Goal: Task Accomplishment & Management: Complete application form

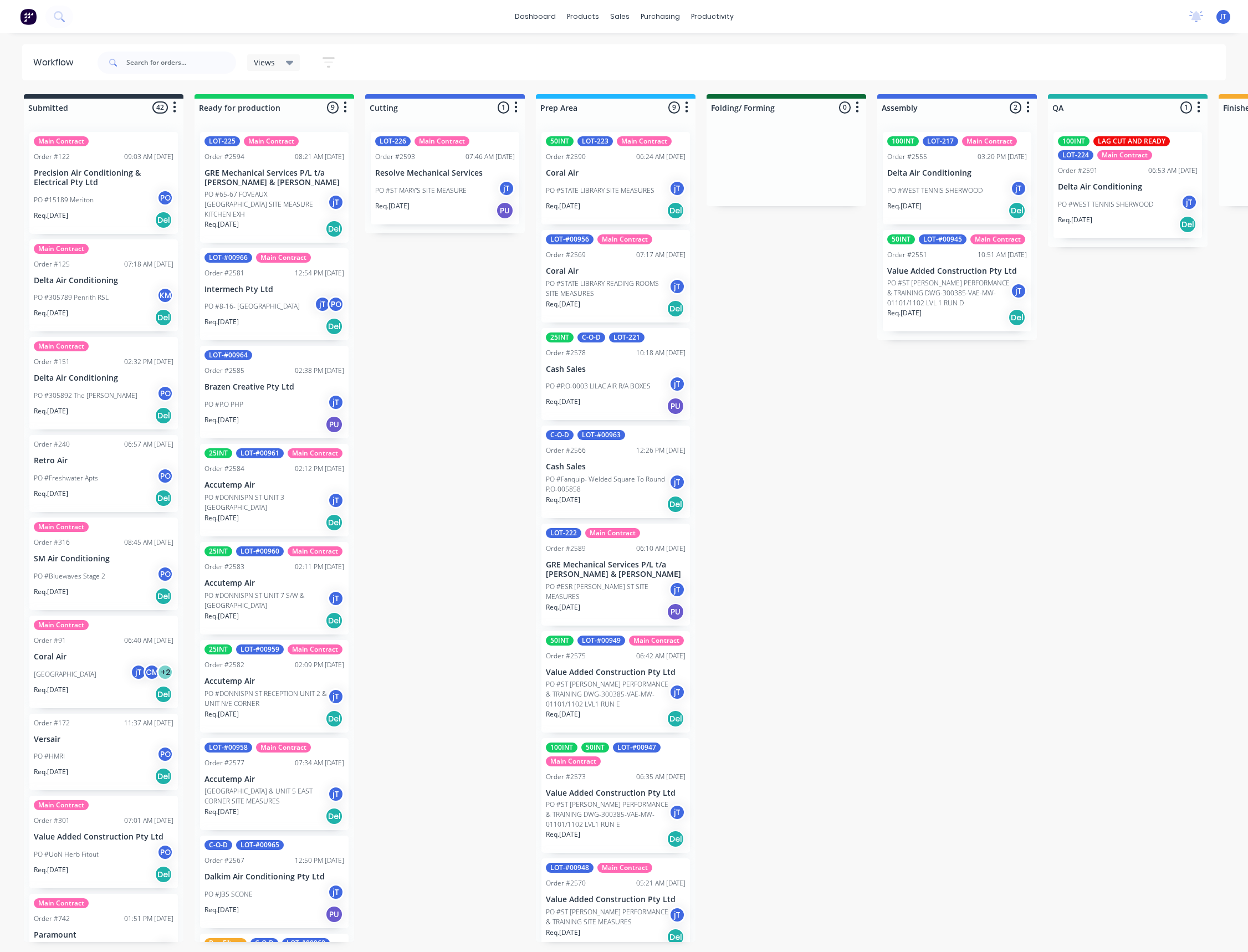
scroll to position [0, 219]
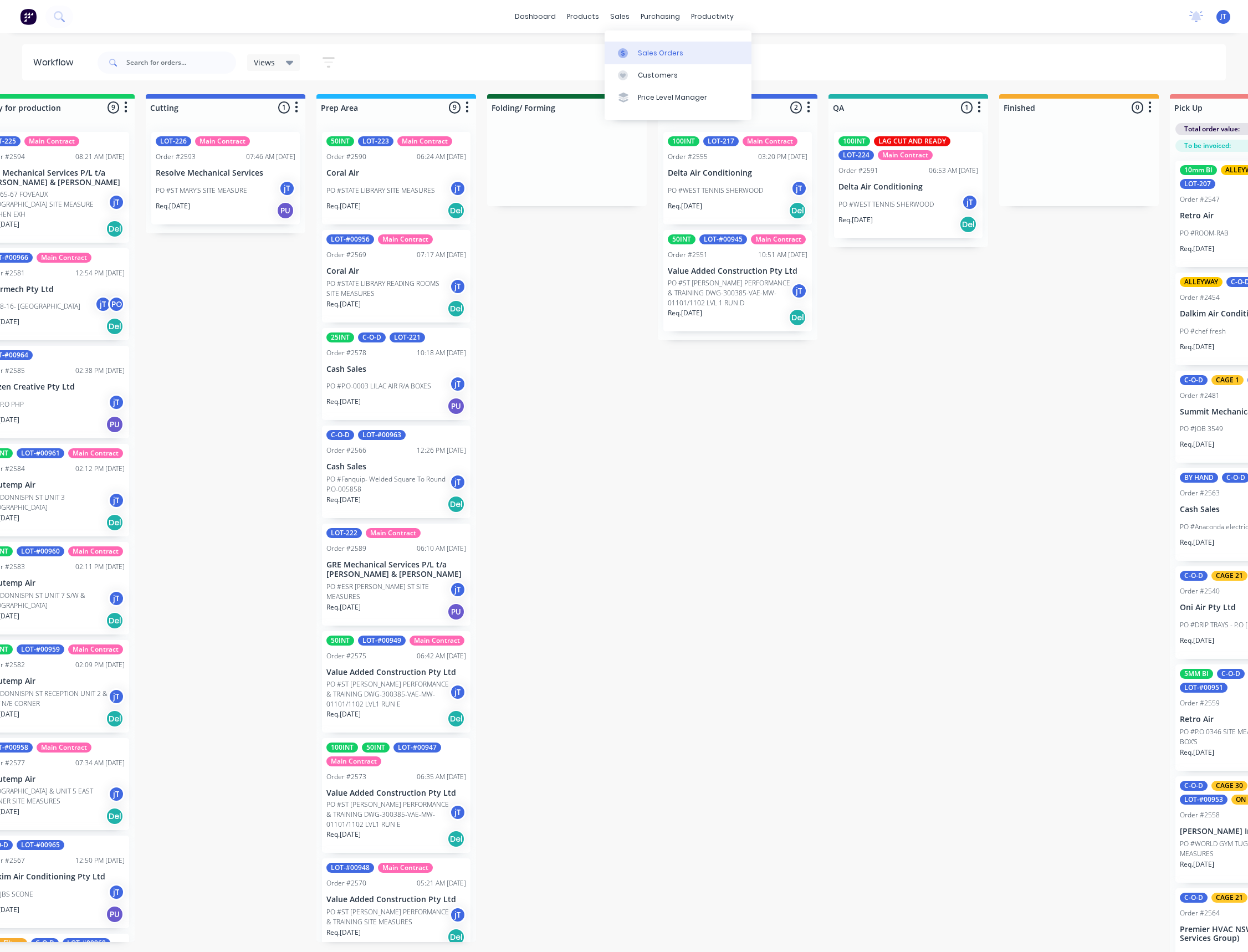
click at [667, 56] on div "Sales Orders" at bounding box center [661, 53] width 46 height 10
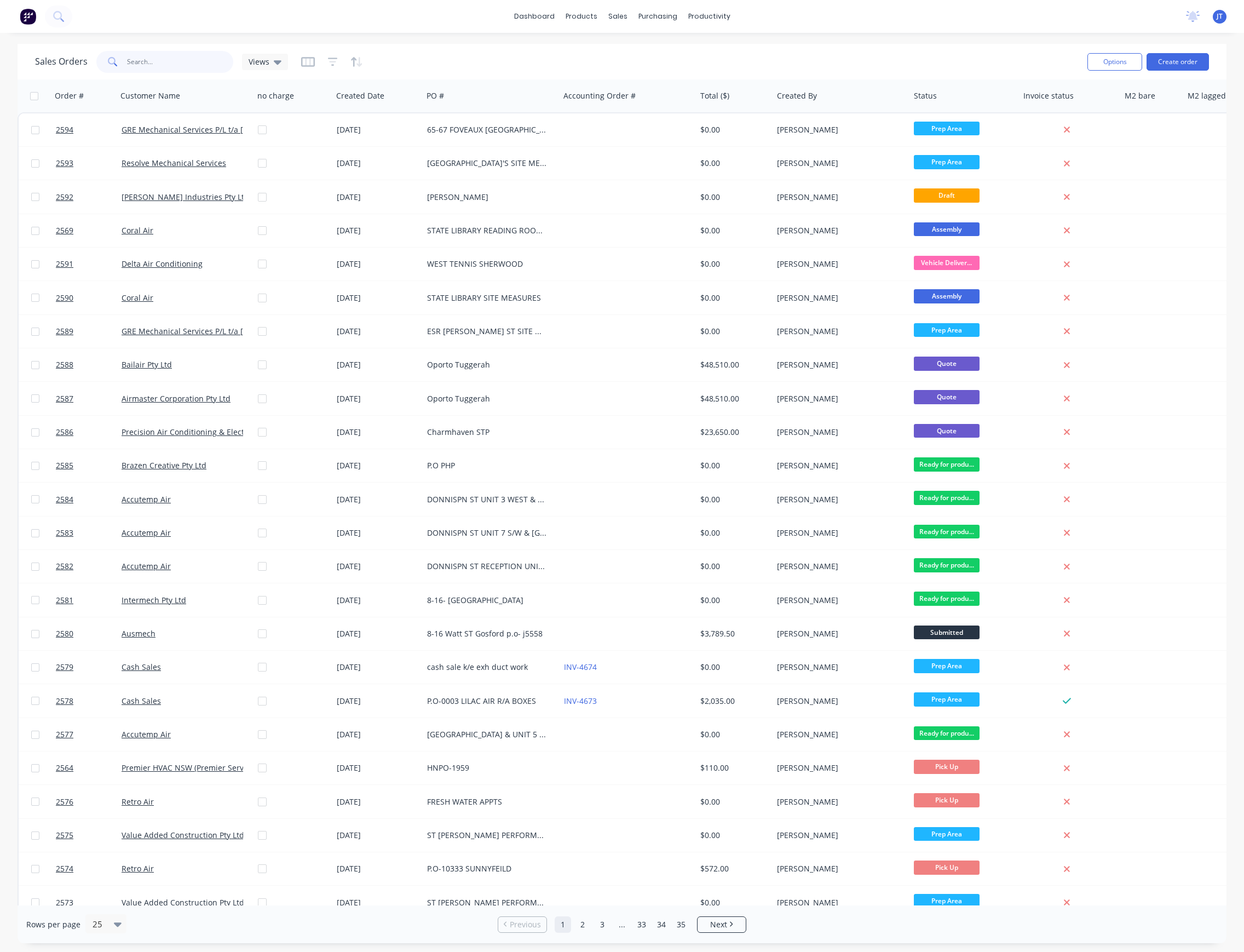
click at [172, 61] on input "text" at bounding box center [180, 61] width 107 height 22
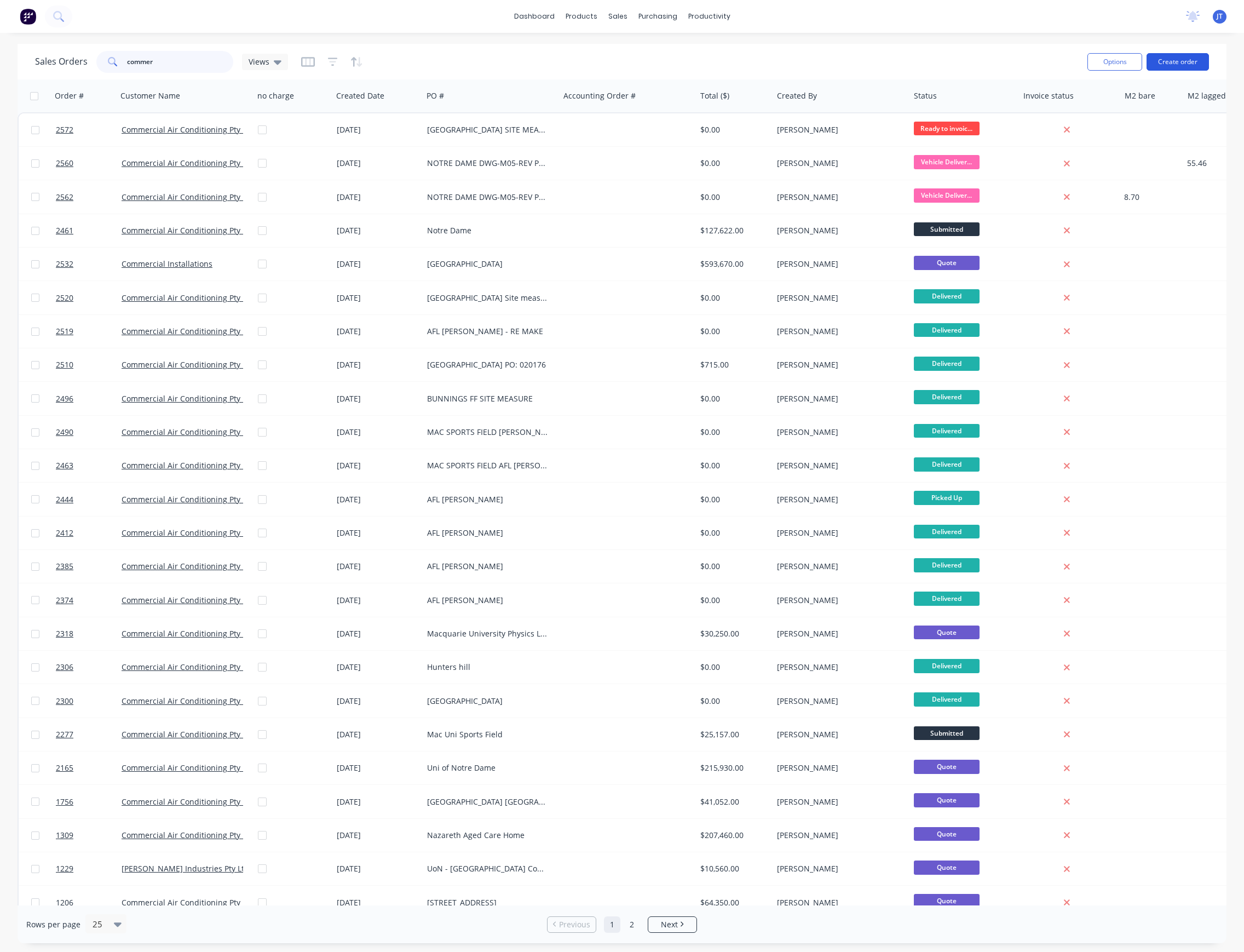
type input "commer"
click at [1175, 57] on button "Create order" at bounding box center [1178, 62] width 63 height 18
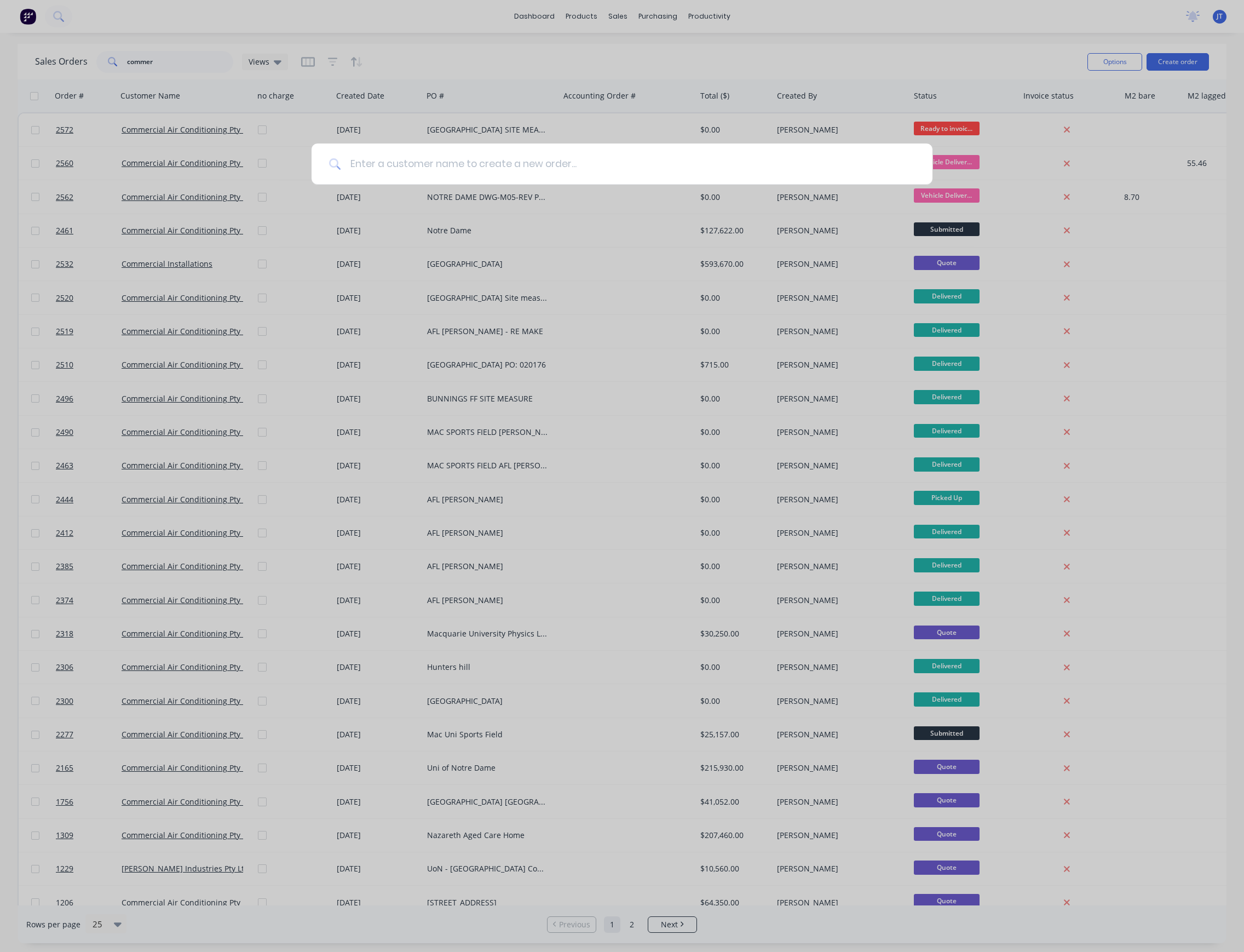
click at [553, 175] on input at bounding box center [628, 163] width 574 height 41
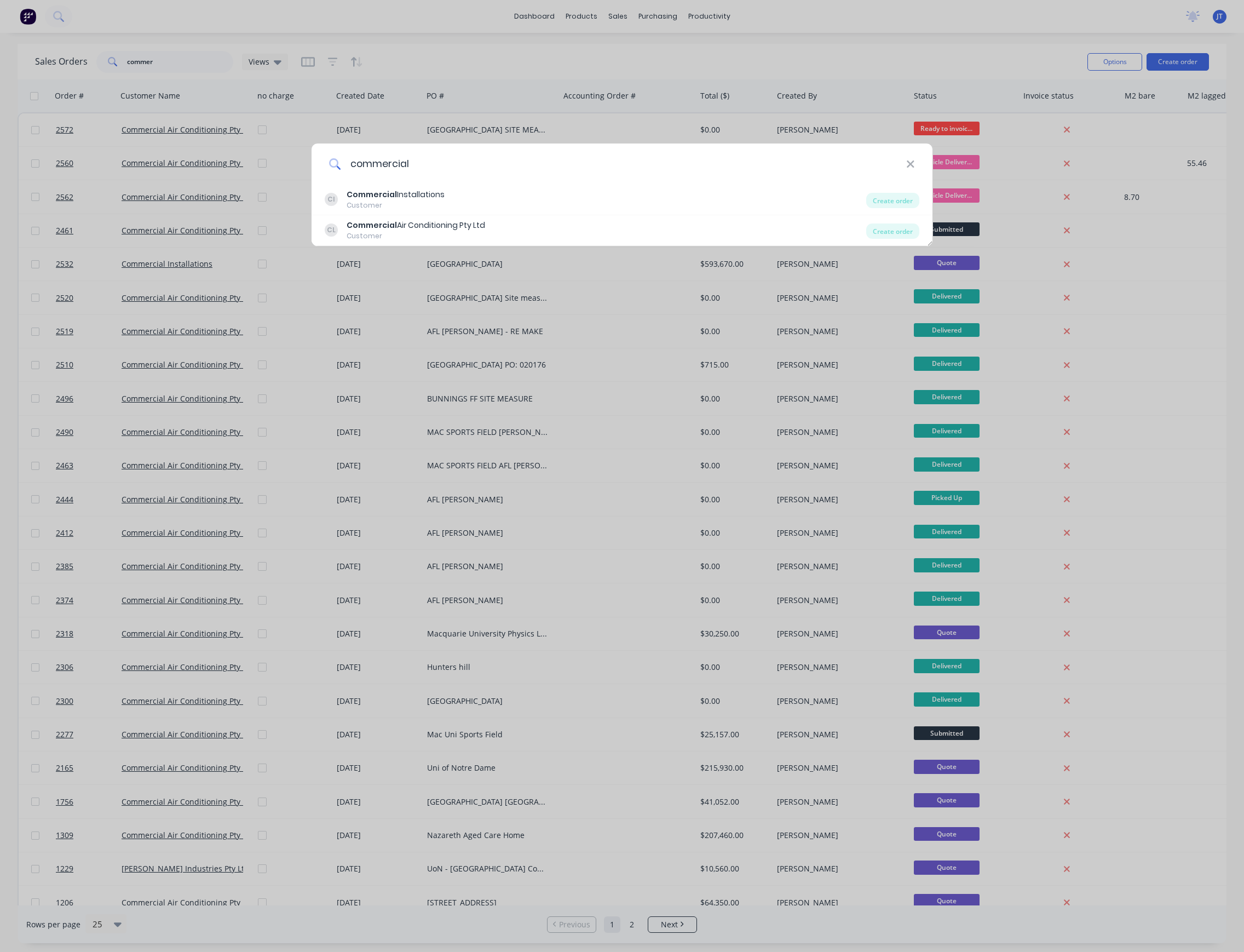
click at [463, 183] on input "commercial" at bounding box center [624, 163] width 565 height 41
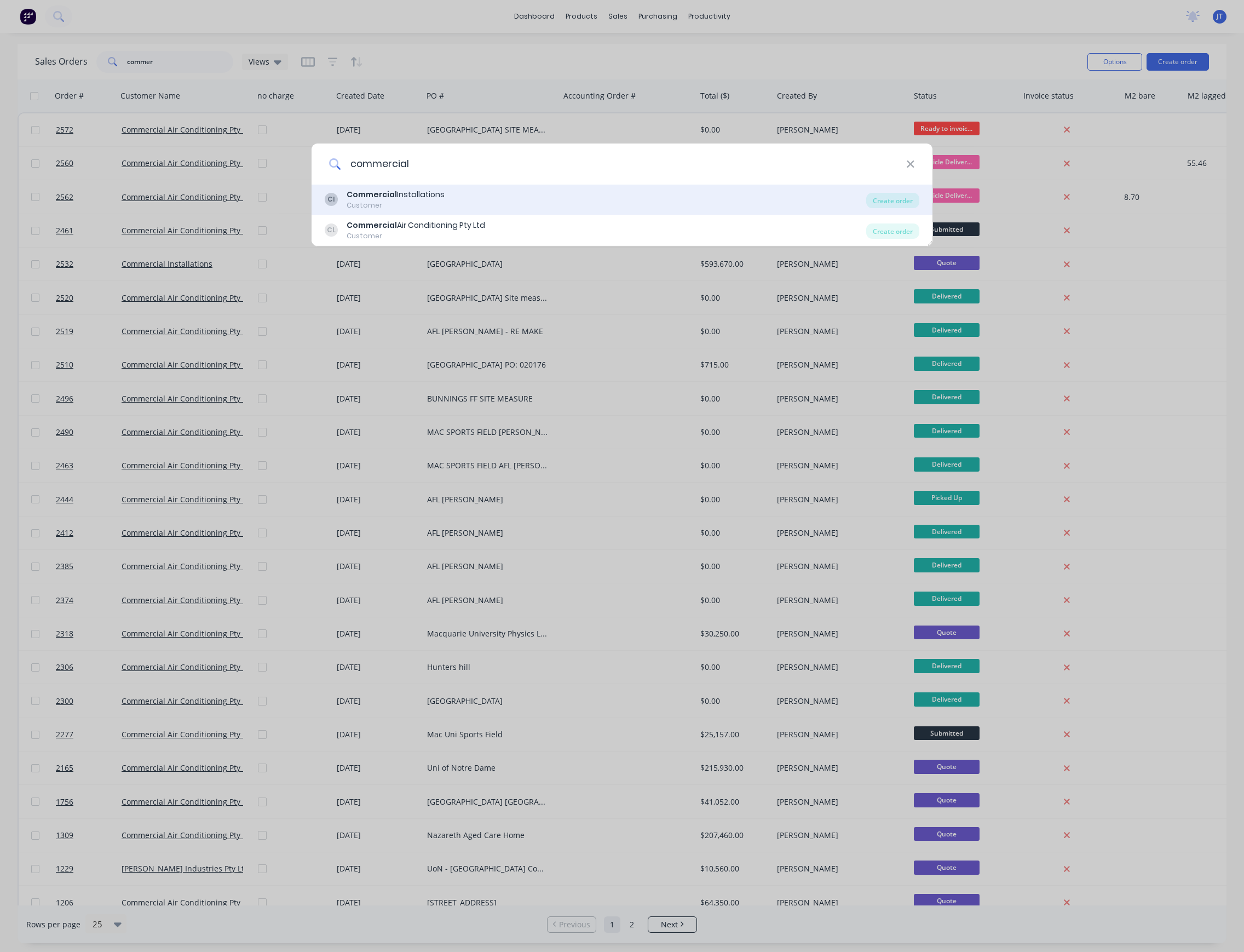
type input "commercial"
click at [451, 193] on div "CI Commercial Installations Customer" at bounding box center [595, 200] width 542 height 22
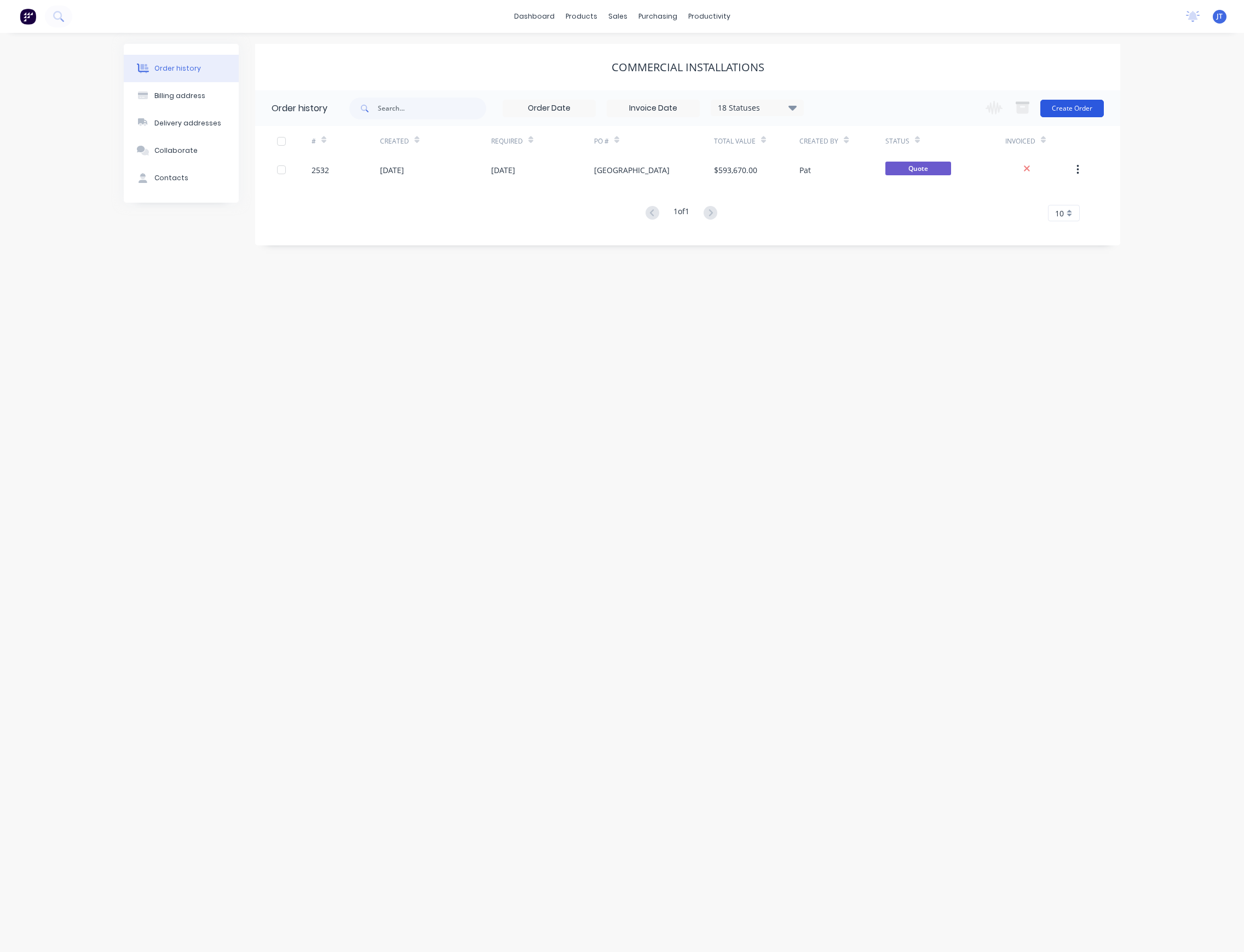
click at [1087, 107] on button "Create Order" at bounding box center [1072, 109] width 64 height 18
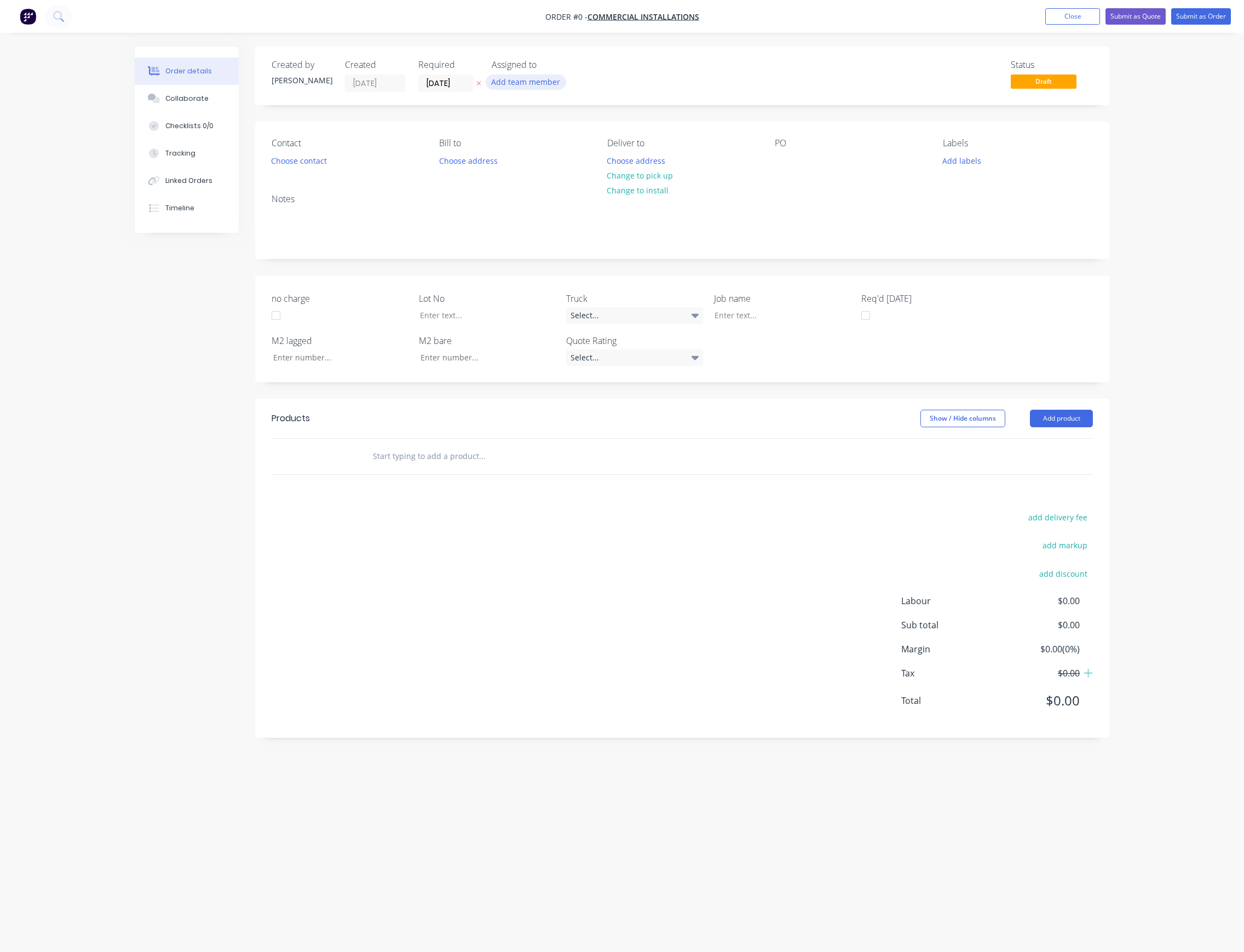
click at [500, 80] on button "Add team member" at bounding box center [526, 82] width 80 height 14
drag, startPoint x: 553, startPoint y: 142, endPoint x: 517, endPoint y: 119, distance: 42.7
click at [553, 142] on div "[PERSON_NAME] (You)" at bounding box center [580, 142] width 109 height 11
click at [471, 80] on div "Order details Collaborate Checklists 0/0 Tracking Linked Orders Timeline Order …" at bounding box center [622, 455] width 996 height 817
click at [456, 79] on input "[DATE]" at bounding box center [446, 83] width 54 height 16
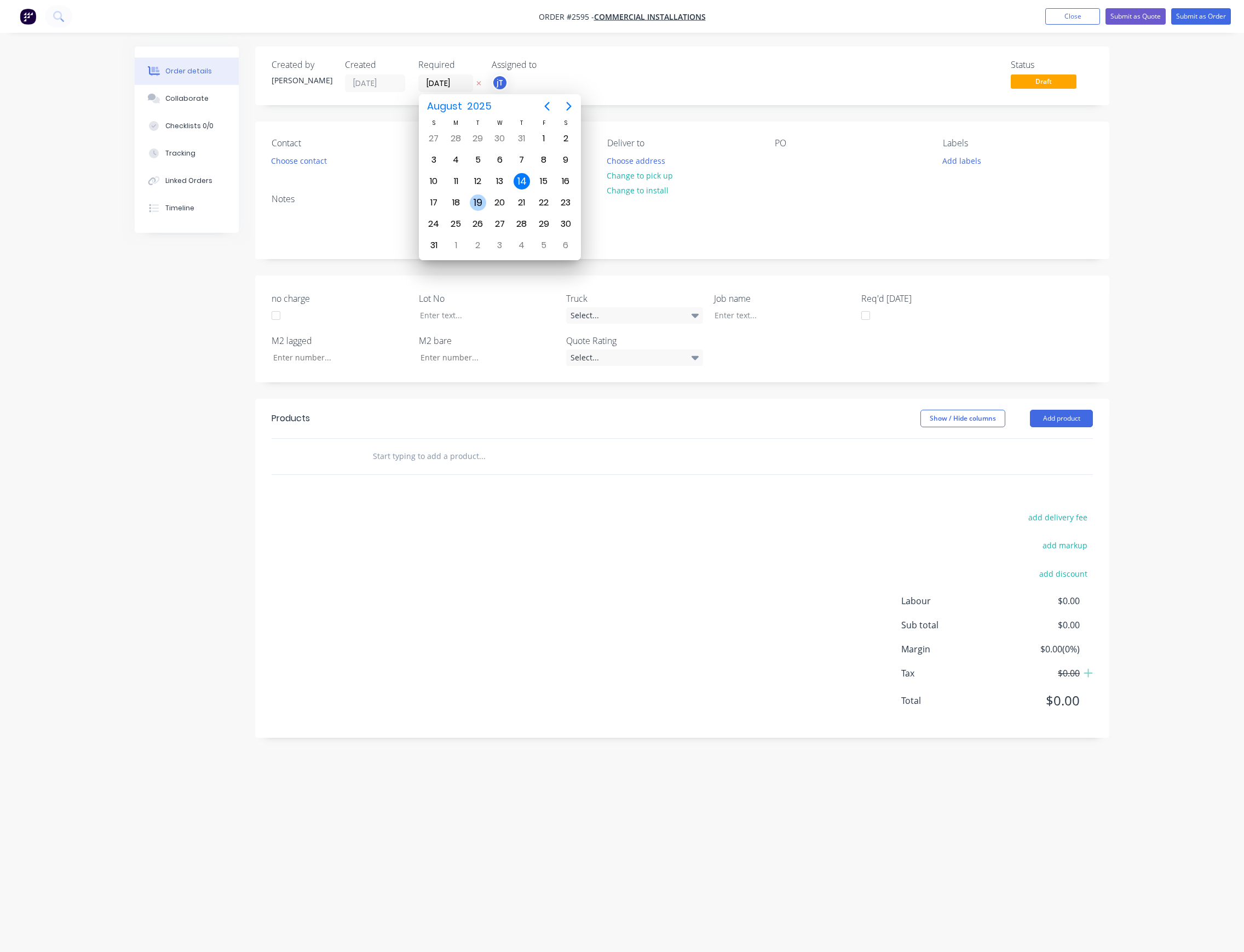
click at [480, 206] on div "19" at bounding box center [478, 203] width 16 height 16
type input "[DATE]"
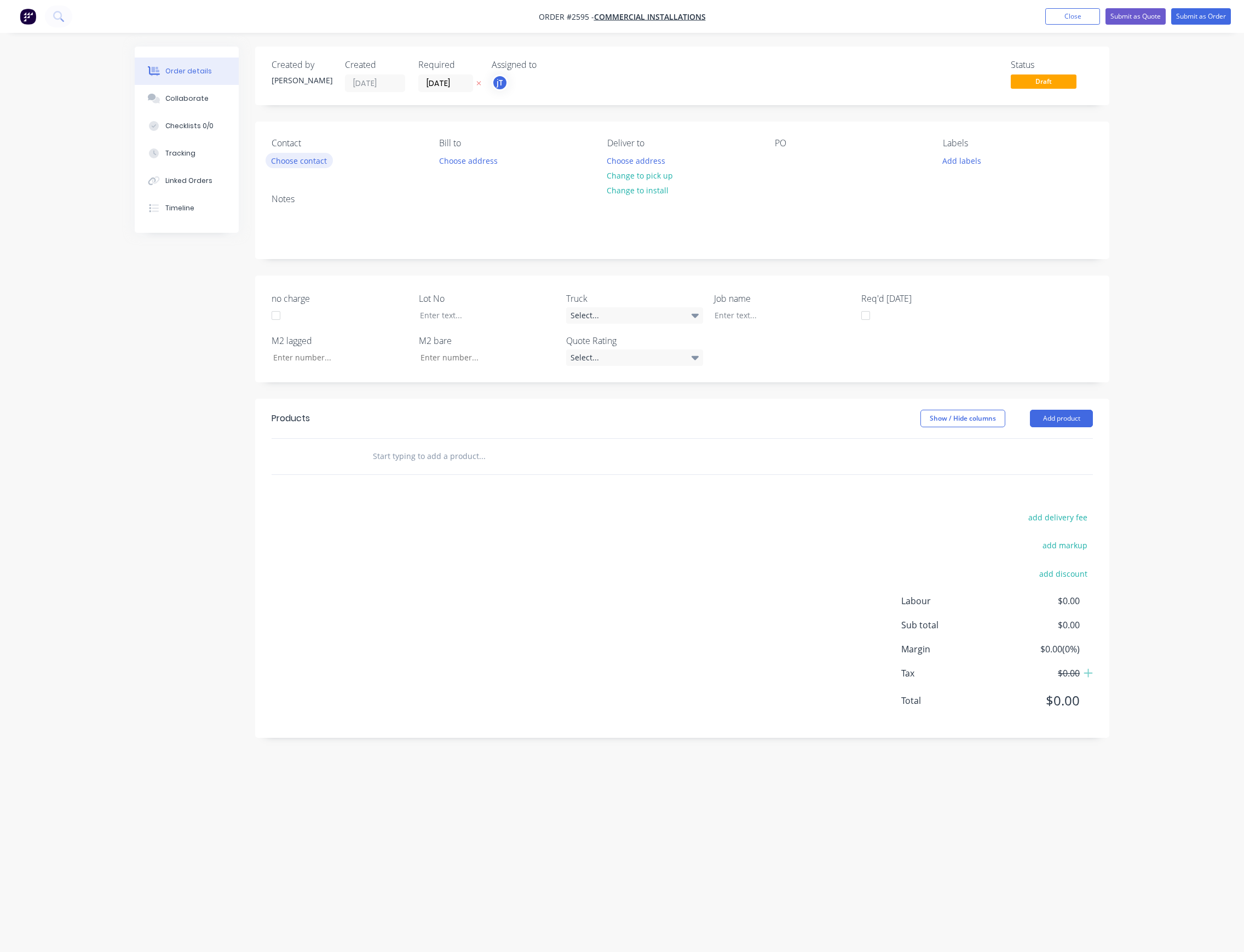
click at [318, 167] on button "Choose contact" at bounding box center [299, 160] width 68 height 14
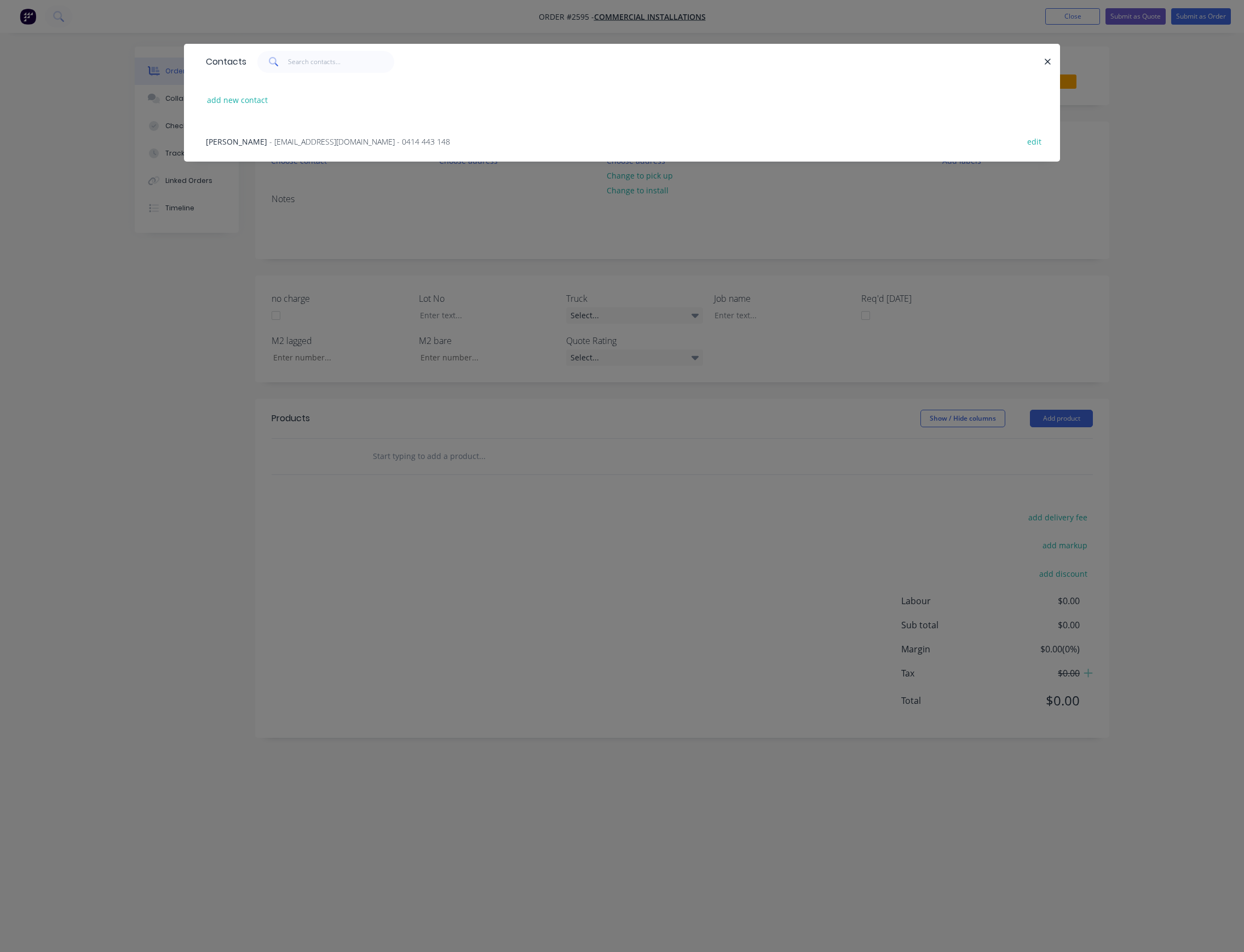
click at [331, 136] on span "- [EMAIL_ADDRESS][DOMAIN_NAME] - 0414 443 148" at bounding box center [360, 141] width 181 height 10
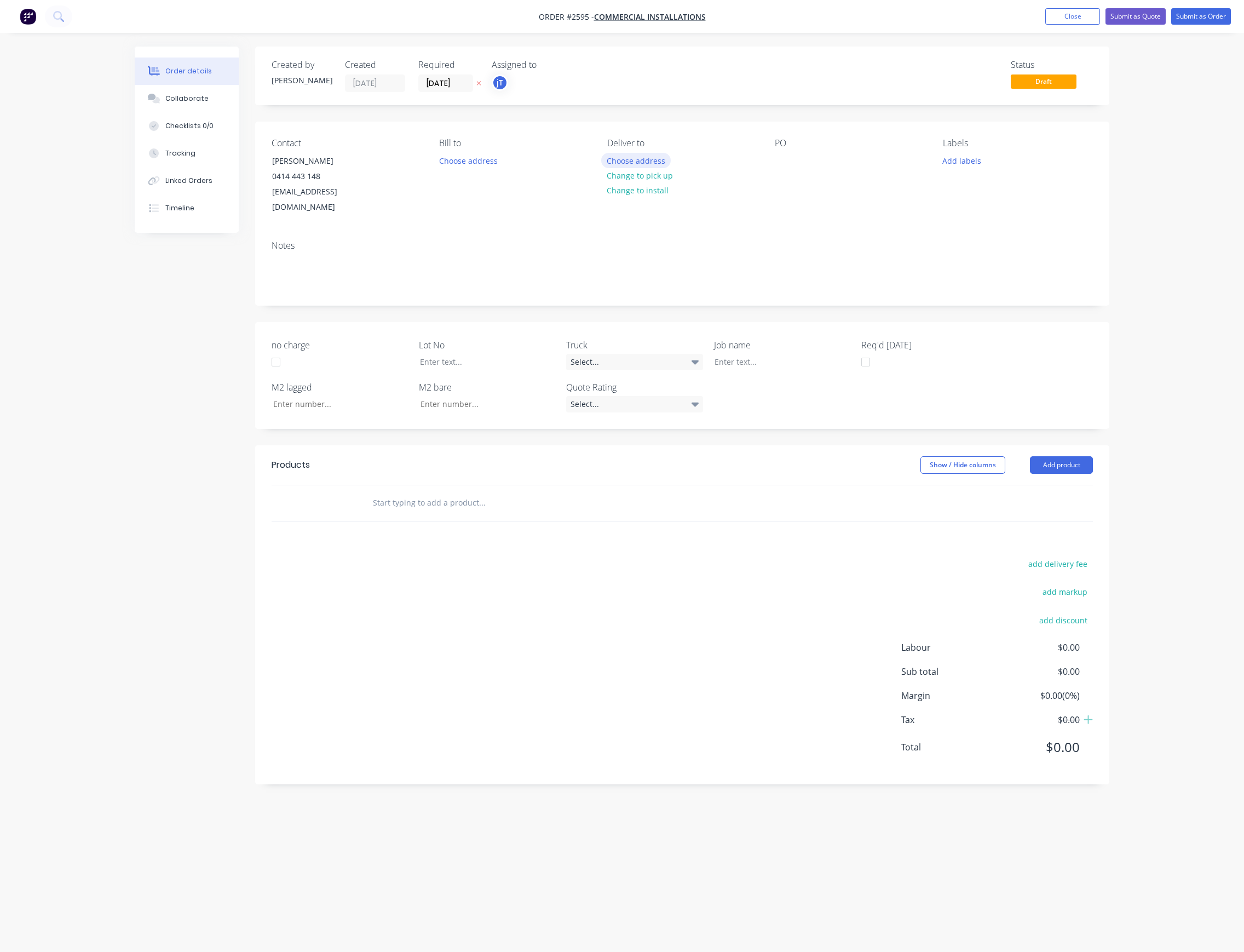
click at [642, 163] on button "Choose address" at bounding box center [636, 160] width 70 height 14
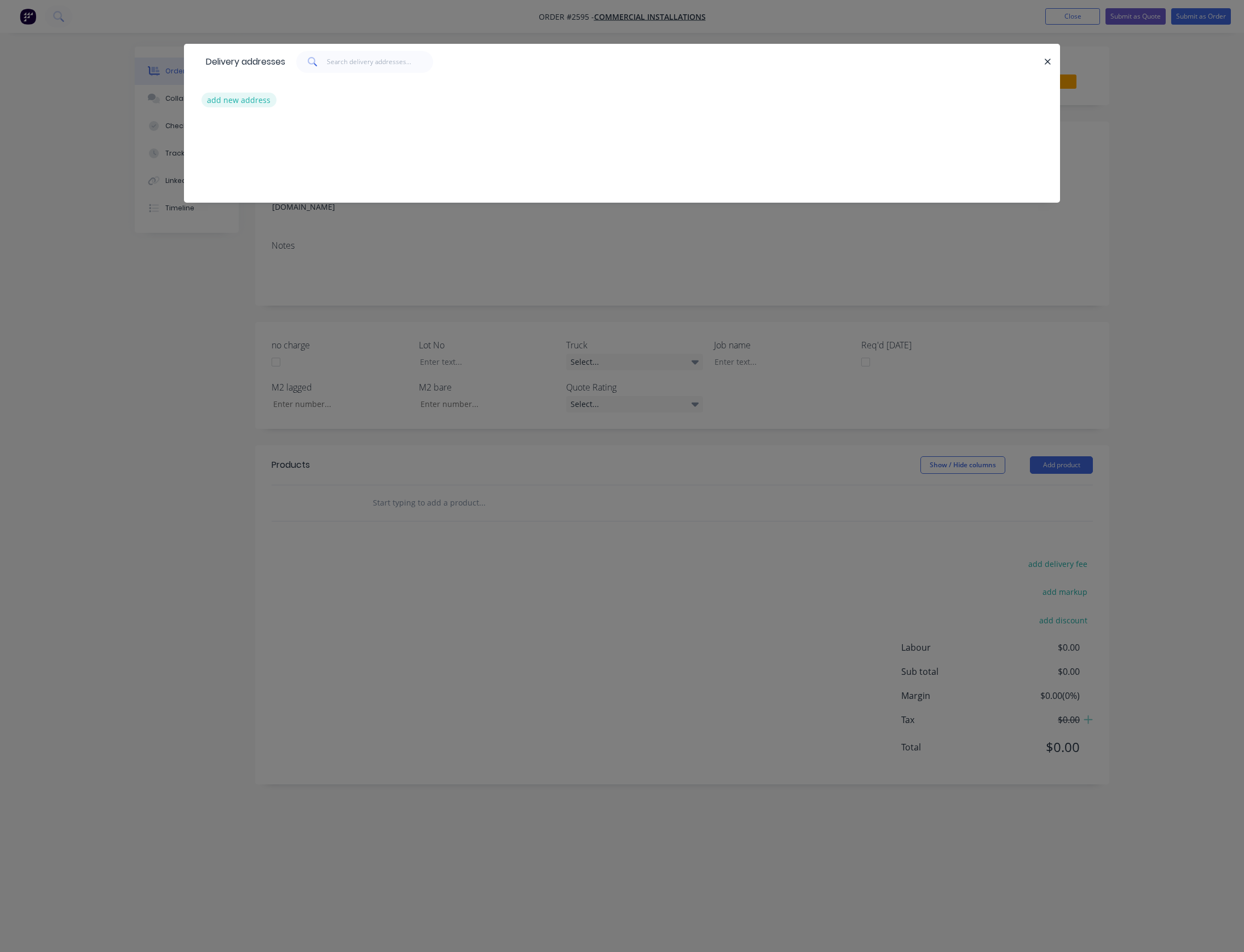
click at [243, 97] on button "add new address" at bounding box center [238, 100] width 75 height 14
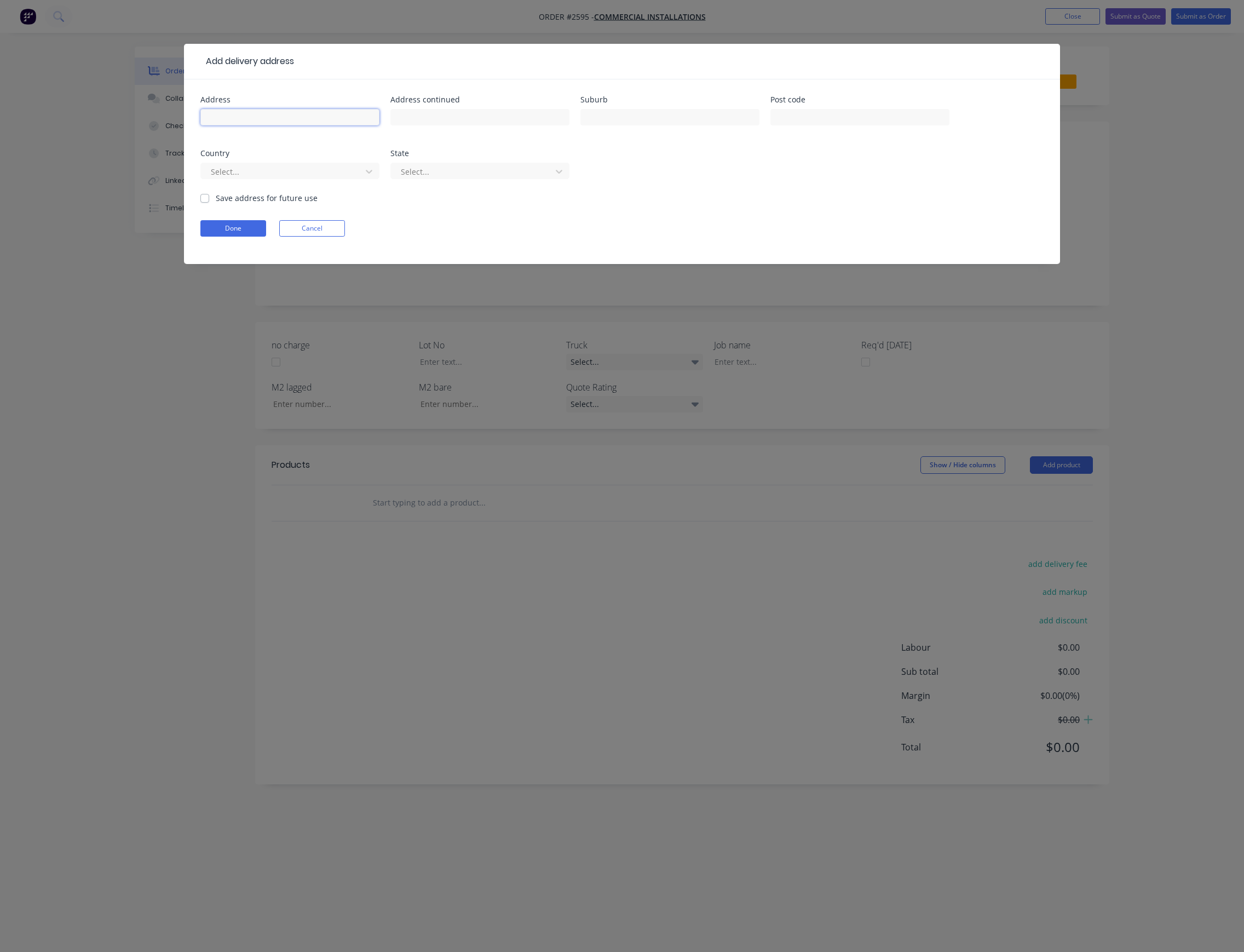
click at [362, 122] on input "text" at bounding box center [290, 117] width 179 height 16
type input "[STREET_ADDRESS]"
click at [608, 119] on input "text" at bounding box center [669, 117] width 179 height 16
click at [585, 122] on input "[GEOGRAPHIC_DATA]" at bounding box center [669, 117] width 179 height 16
type input "[GEOGRAPHIC_DATA]"
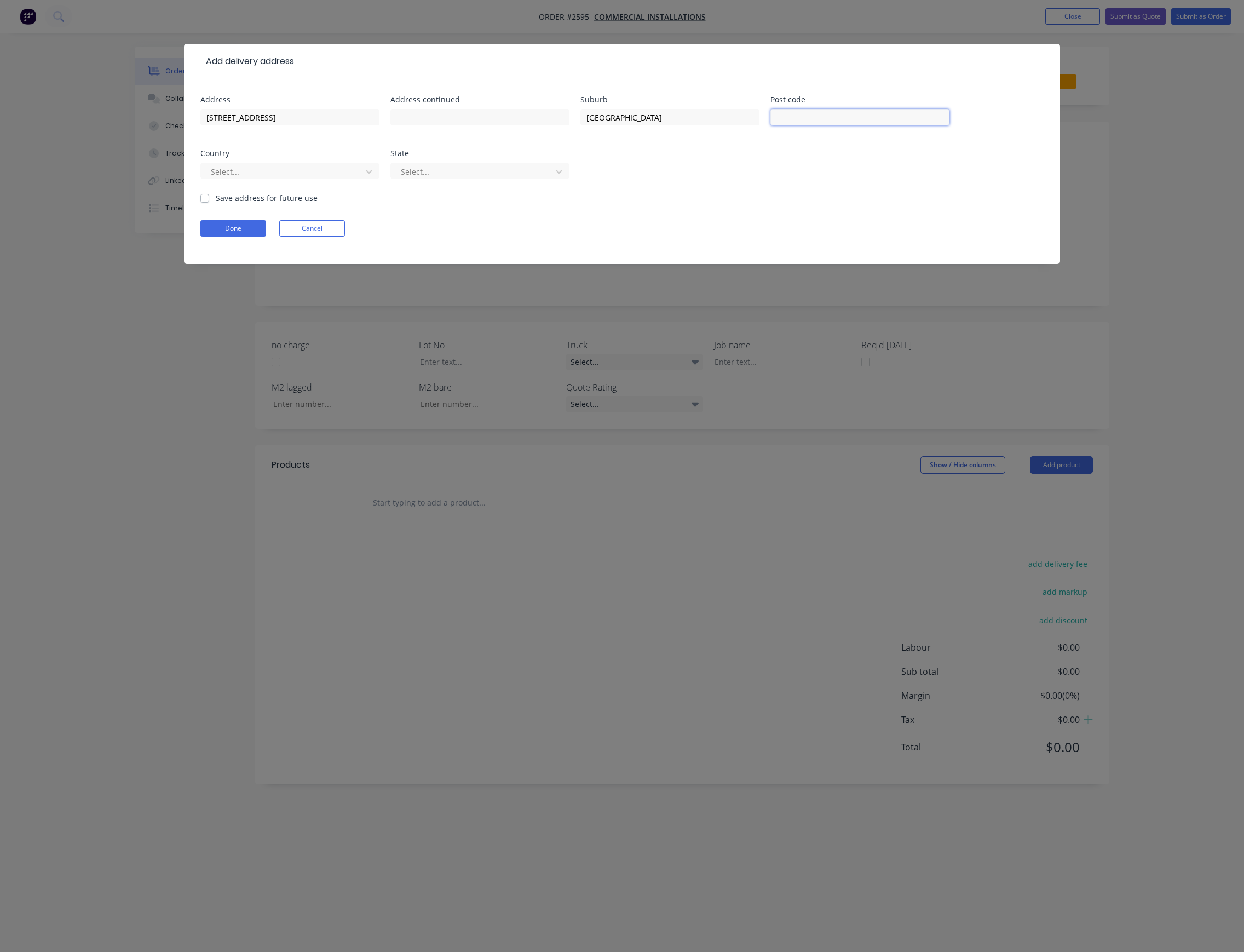
click at [874, 119] on input "text" at bounding box center [859, 117] width 179 height 16
type input "2154"
click at [344, 172] on div at bounding box center [283, 171] width 146 height 14
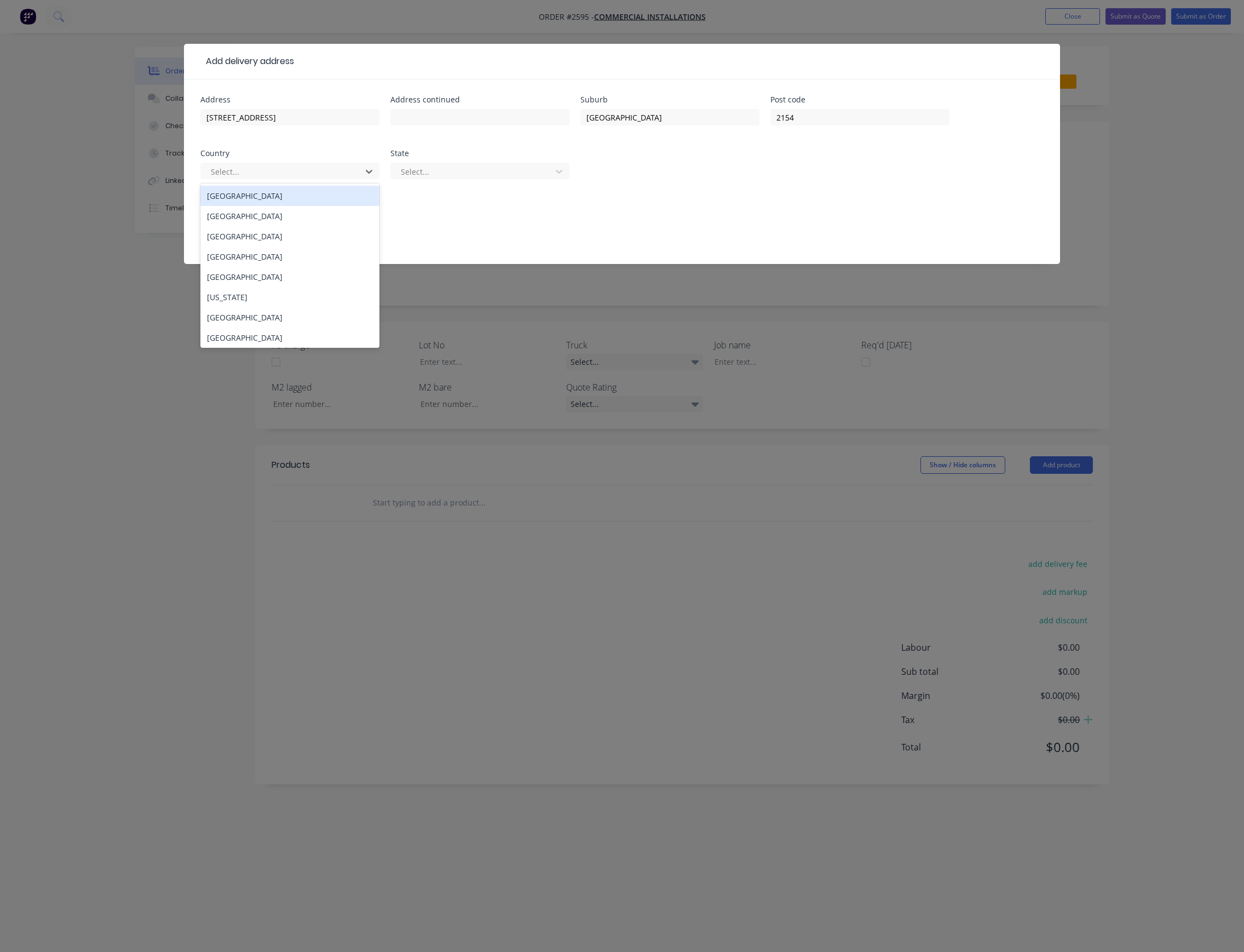
click at [305, 196] on div "[GEOGRAPHIC_DATA]" at bounding box center [290, 196] width 179 height 20
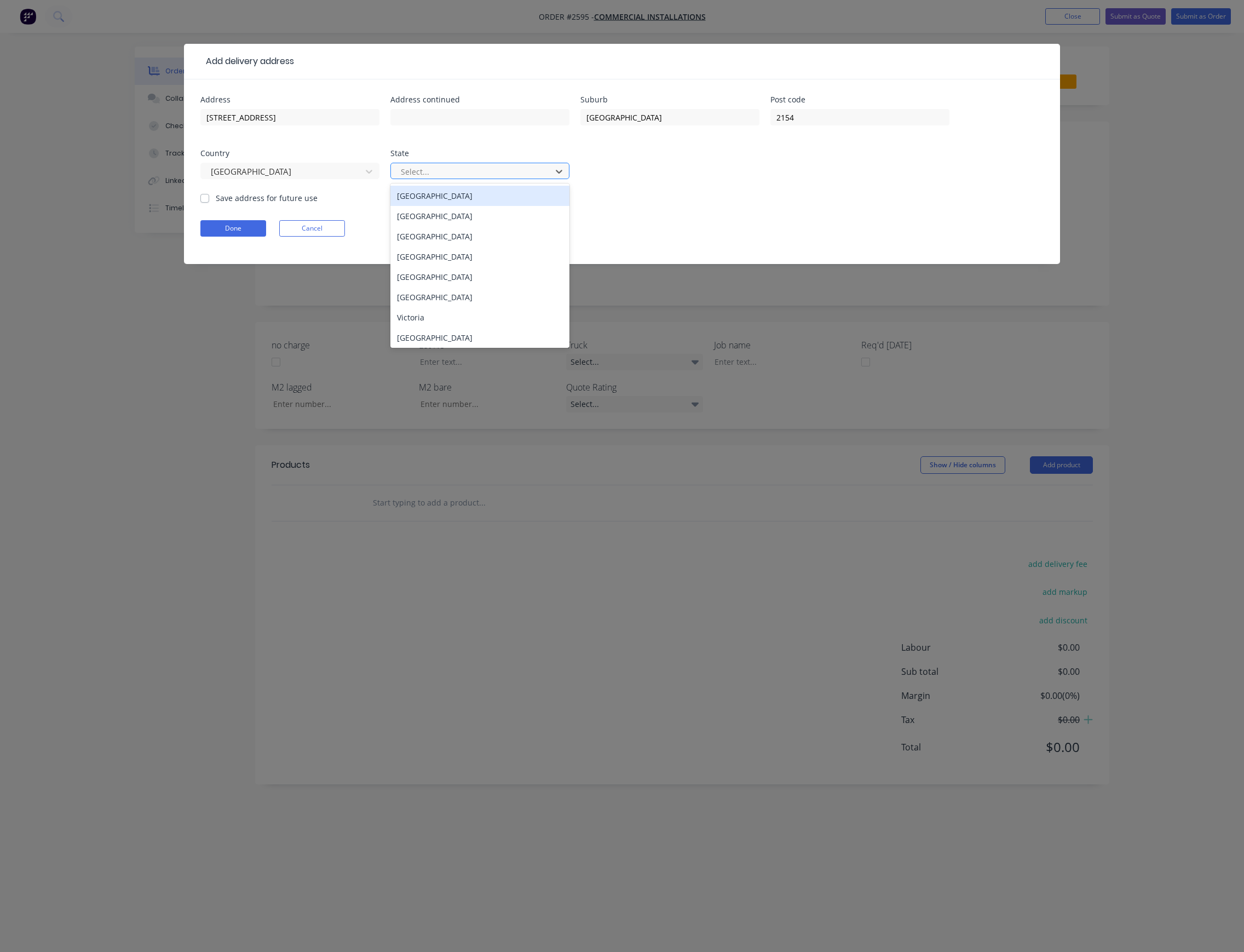
click at [395, 175] on div "Select..." at bounding box center [480, 171] width 179 height 16
click at [454, 219] on div "[GEOGRAPHIC_DATA]" at bounding box center [480, 216] width 179 height 20
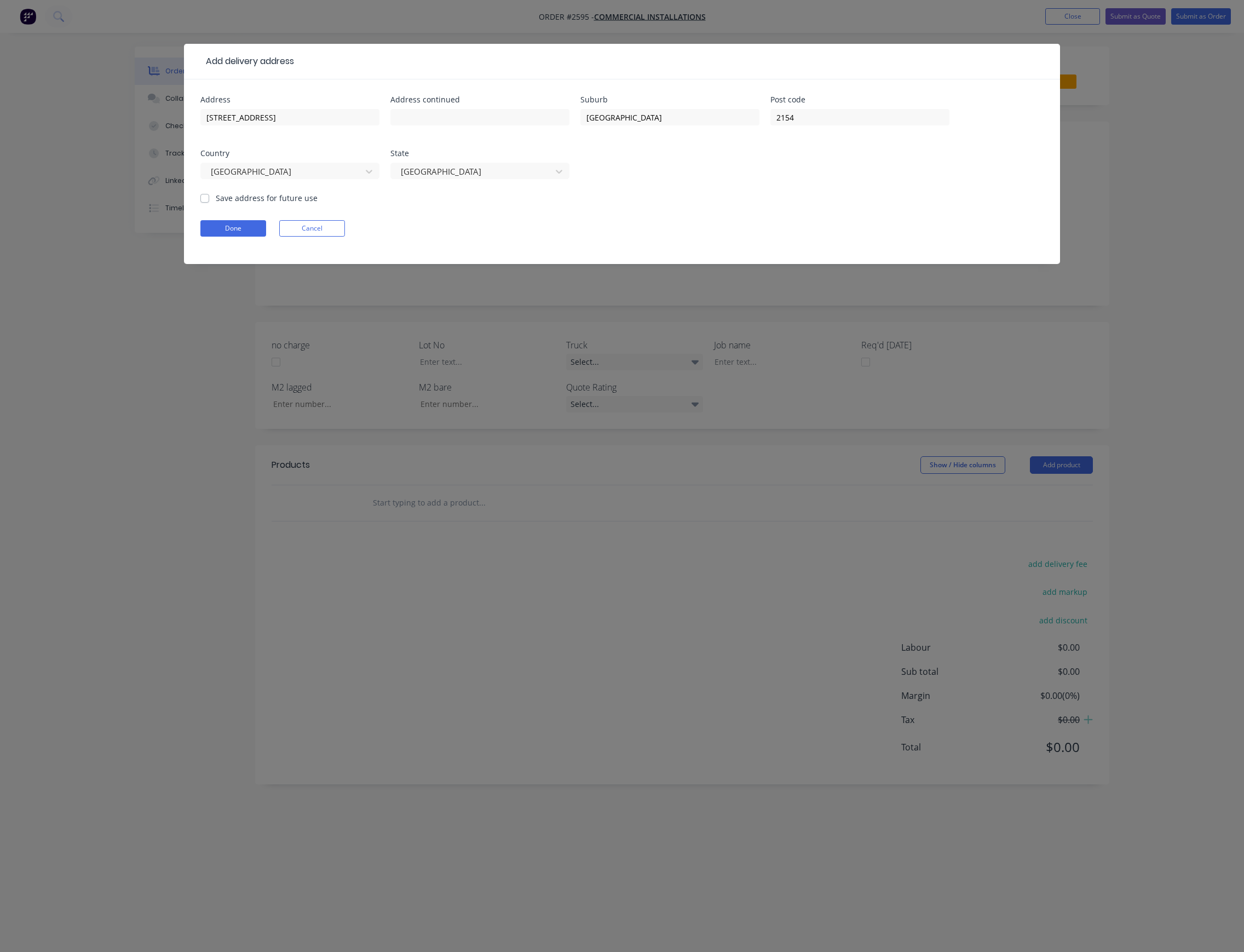
click at [253, 197] on label "Save address for future use" at bounding box center [266, 198] width 102 height 11
click at [209, 197] on input "Save address for future use" at bounding box center [204, 197] width 9 height 10
checkbox input "true"
click at [224, 230] on button "Done" at bounding box center [233, 229] width 66 height 16
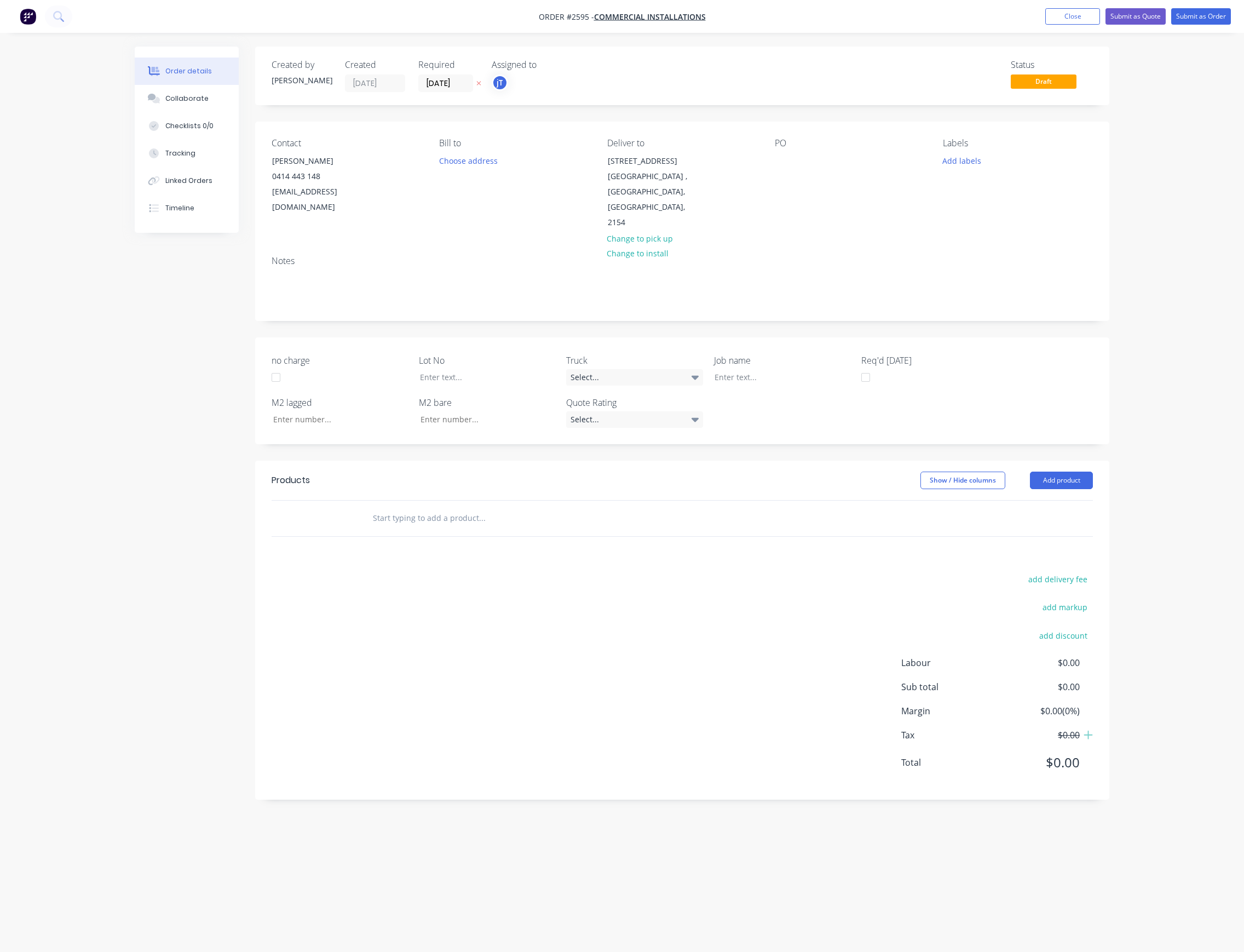
click at [971, 146] on div "Labels" at bounding box center [1018, 142] width 150 height 10
drag, startPoint x: 960, startPoint y: 162, endPoint x: 979, endPoint y: 169, distance: 20.2
click at [959, 162] on button "Add labels" at bounding box center [962, 160] width 51 height 14
click at [1019, 191] on input "text" at bounding box center [1033, 192] width 114 height 22
type input "lot-227"
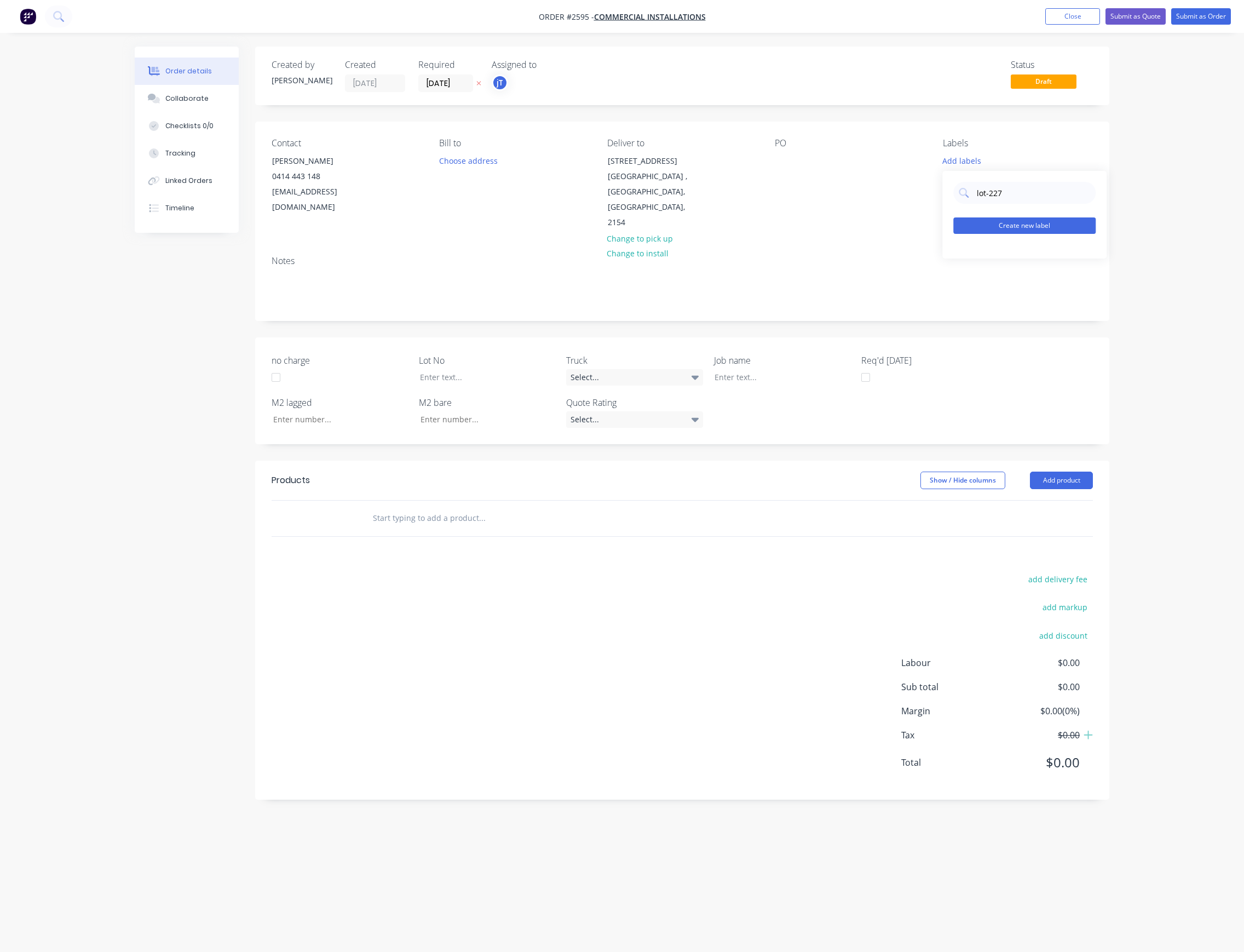
click at [997, 225] on button "Create new label" at bounding box center [1024, 225] width 142 height 16
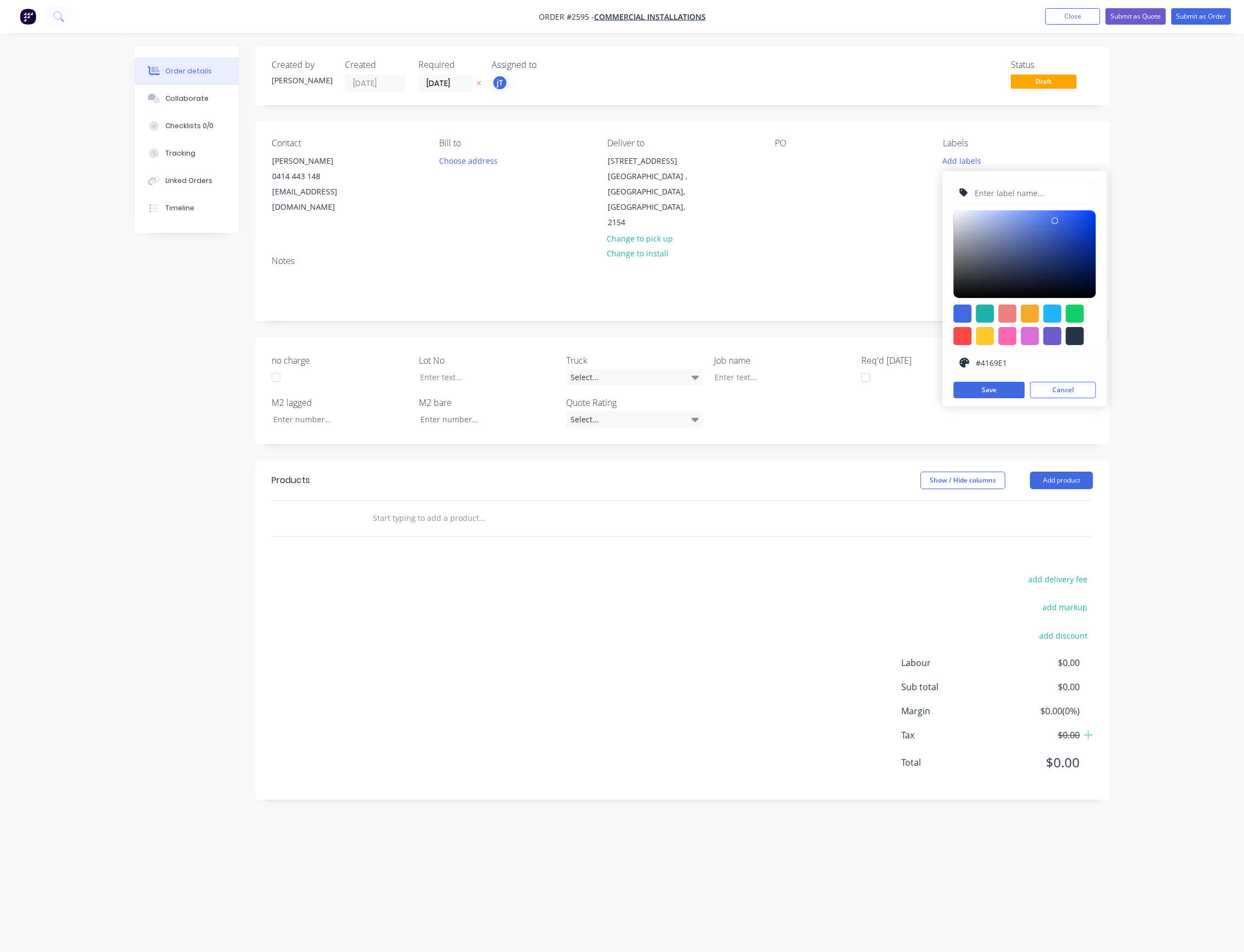
click at [1012, 191] on input "text" at bounding box center [1032, 193] width 117 height 21
type input "LOT-227"
click at [993, 393] on button "Save" at bounding box center [989, 389] width 71 height 16
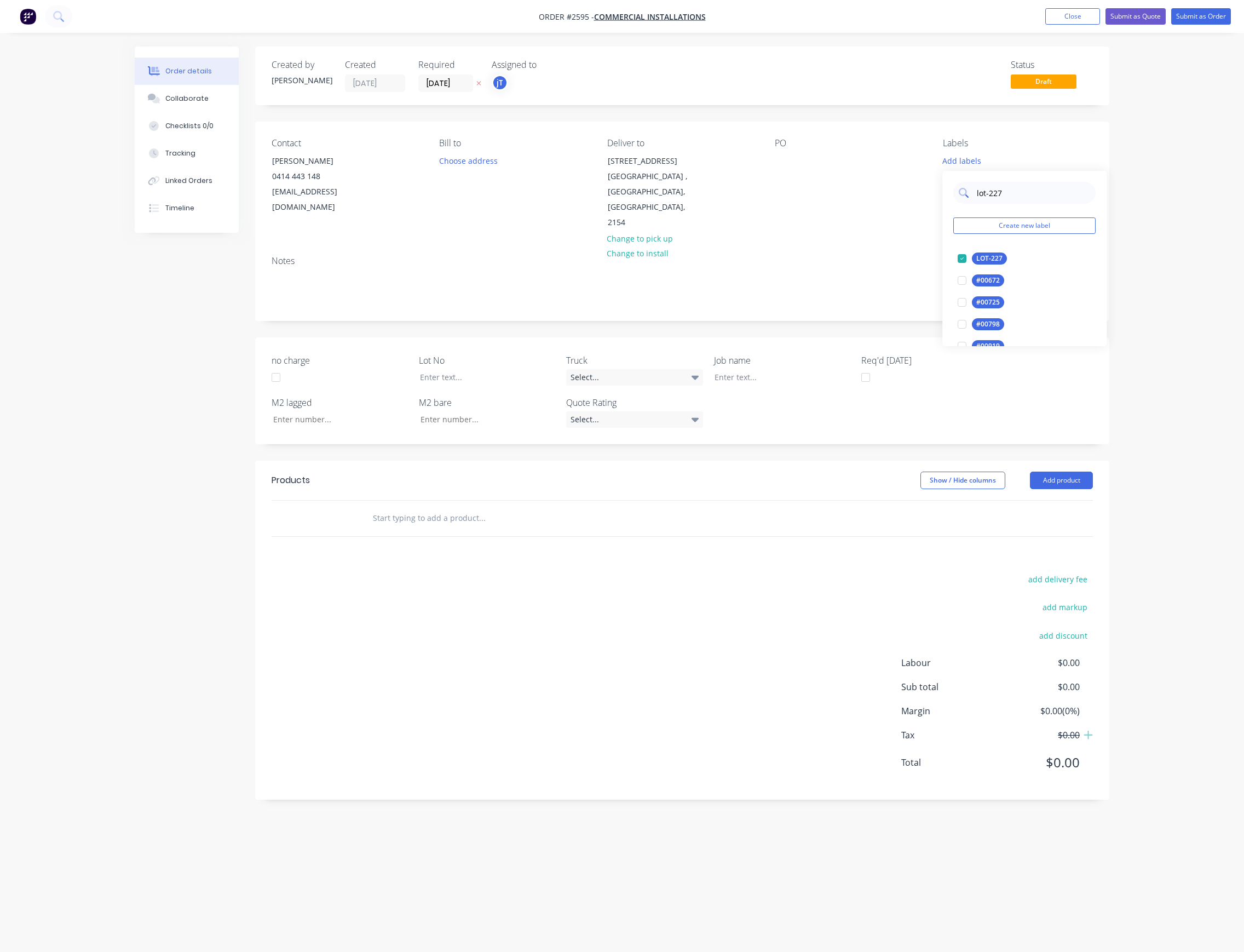
click at [1012, 189] on input "lot-227" at bounding box center [1033, 192] width 114 height 22
drag, startPoint x: 997, startPoint y: 194, endPoint x: 952, endPoint y: 205, distance: 46.3
click at [952, 205] on div "lot-227 Create new label LOT-227 edit #00672 edit #00725 edit #00798 edit #0091…" at bounding box center [1024, 258] width 164 height 175
type input "MAIN"
click at [1020, 262] on div "Main Contract" at bounding box center [999, 258] width 54 height 12
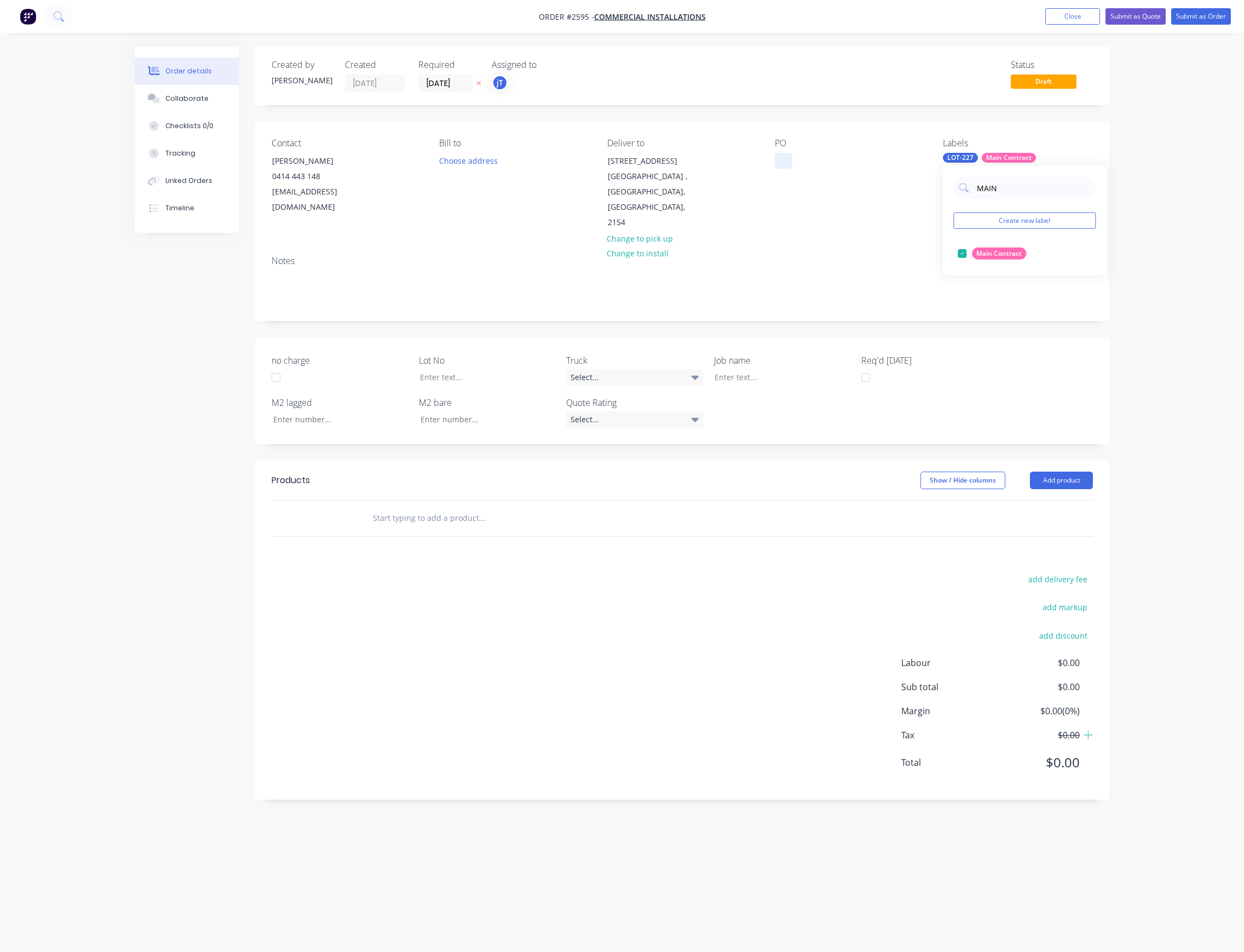
click at [789, 163] on div at bounding box center [784, 161] width 18 height 16
click at [758, 369] on div at bounding box center [774, 377] width 137 height 16
click at [435, 507] on input "text" at bounding box center [482, 517] width 219 height 22
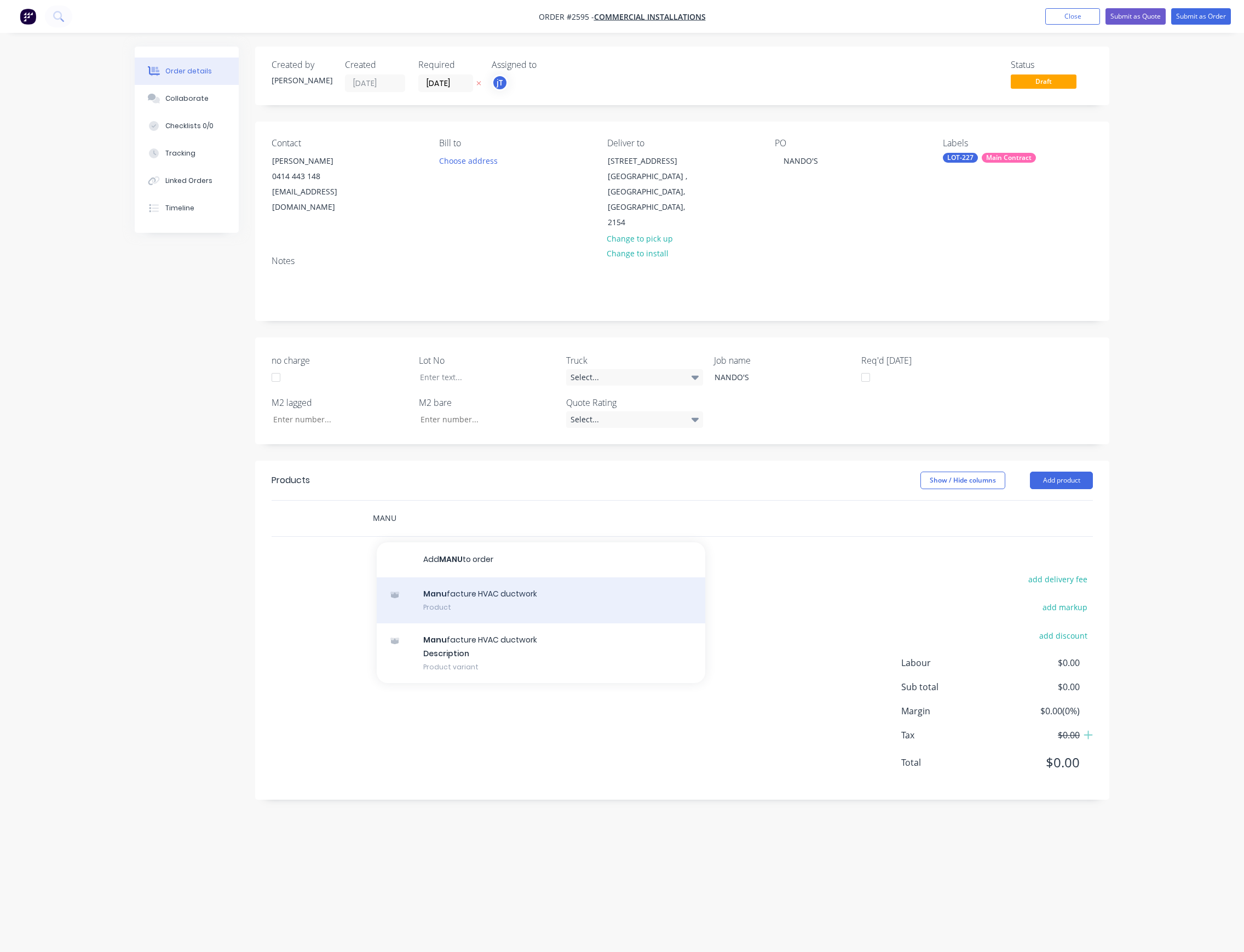
type input "MANU"
click at [470, 577] on div "Manu facture HVAC ductwork Product" at bounding box center [541, 600] width 328 height 46
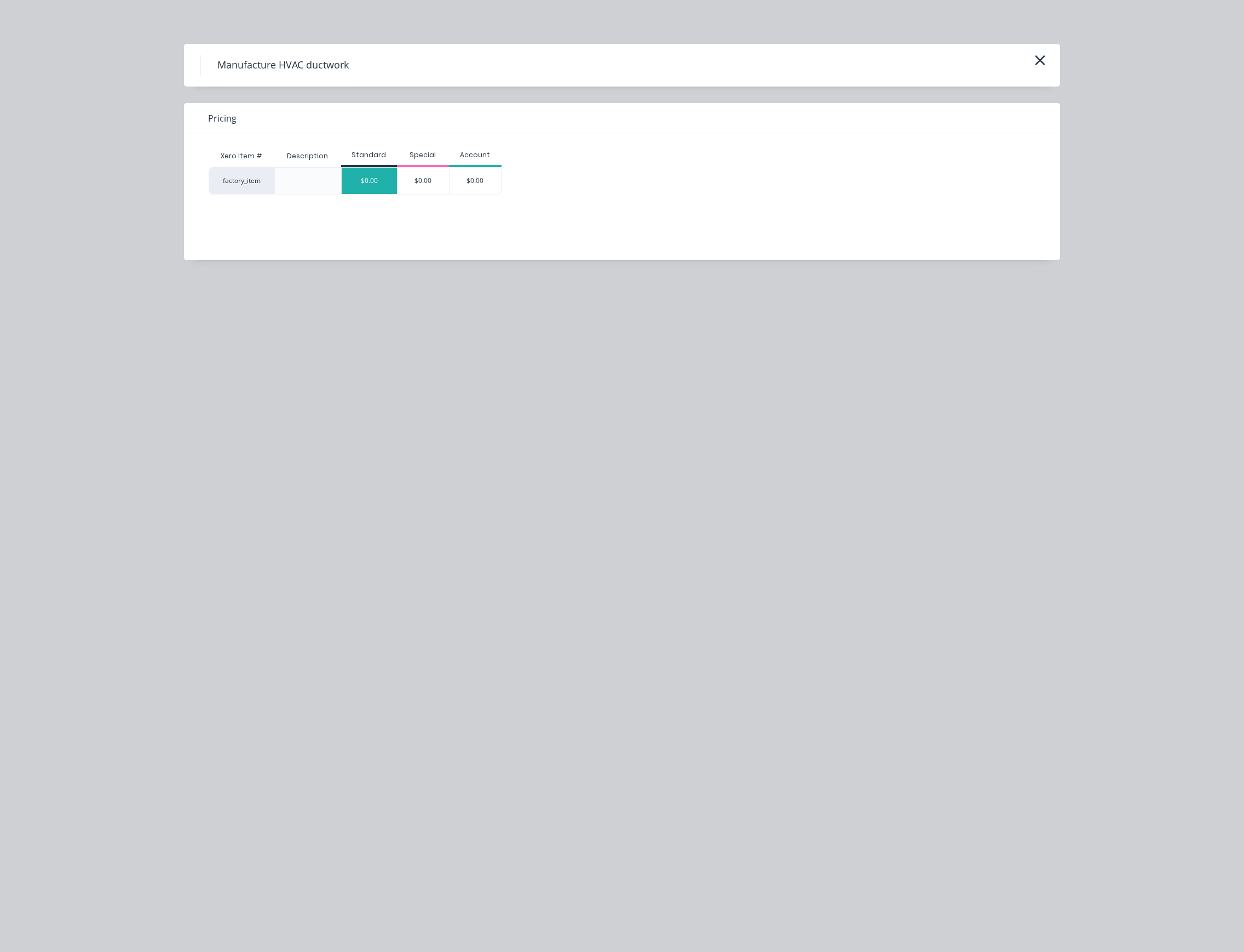
click at [371, 179] on div "$0.00" at bounding box center [369, 180] width 56 height 27
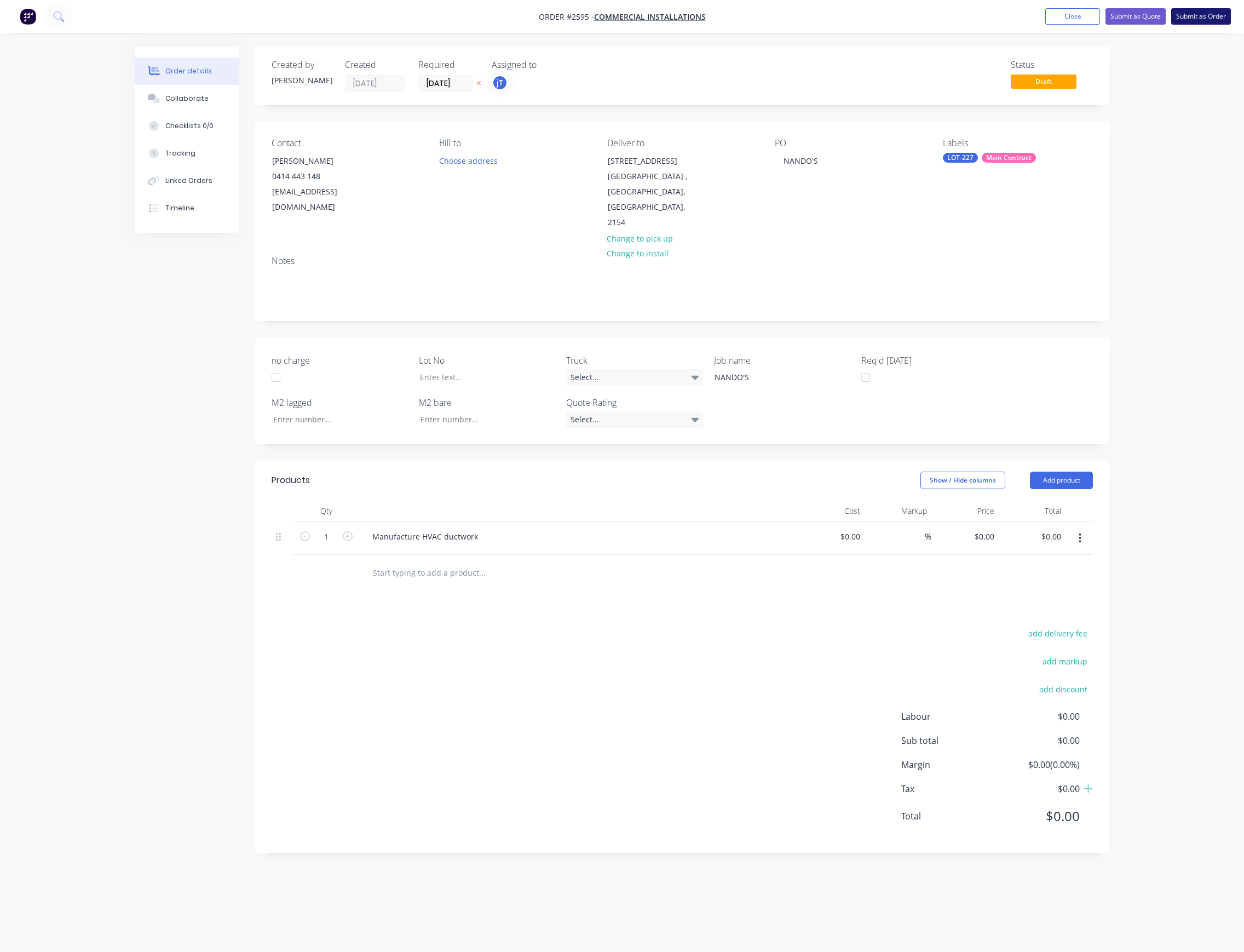
click at [1217, 13] on button "Submit as Order" at bounding box center [1201, 16] width 60 height 16
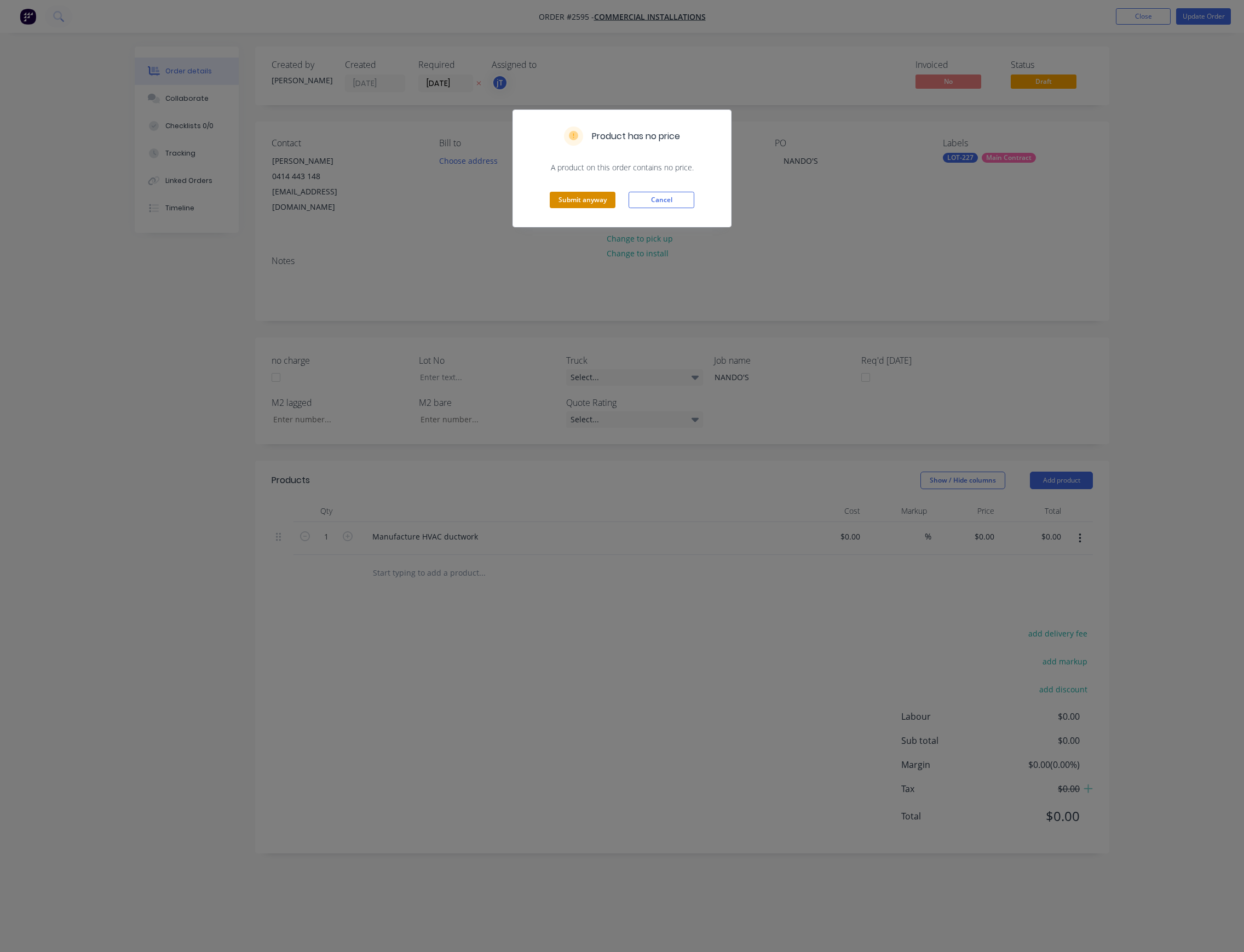
click at [608, 193] on button "Submit anyway" at bounding box center [583, 200] width 66 height 16
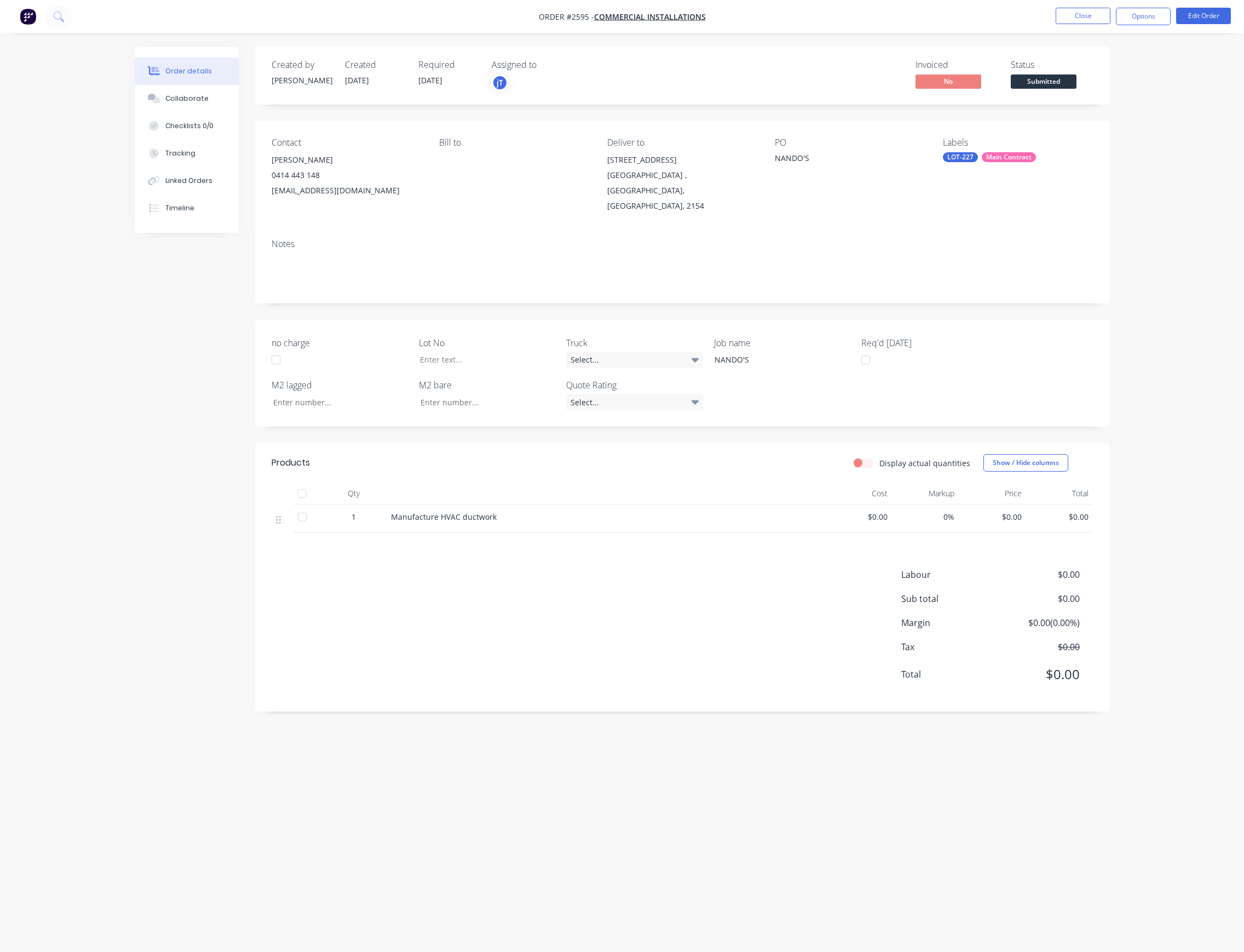
click at [1055, 89] on span "Submitted" at bounding box center [1044, 81] width 66 height 14
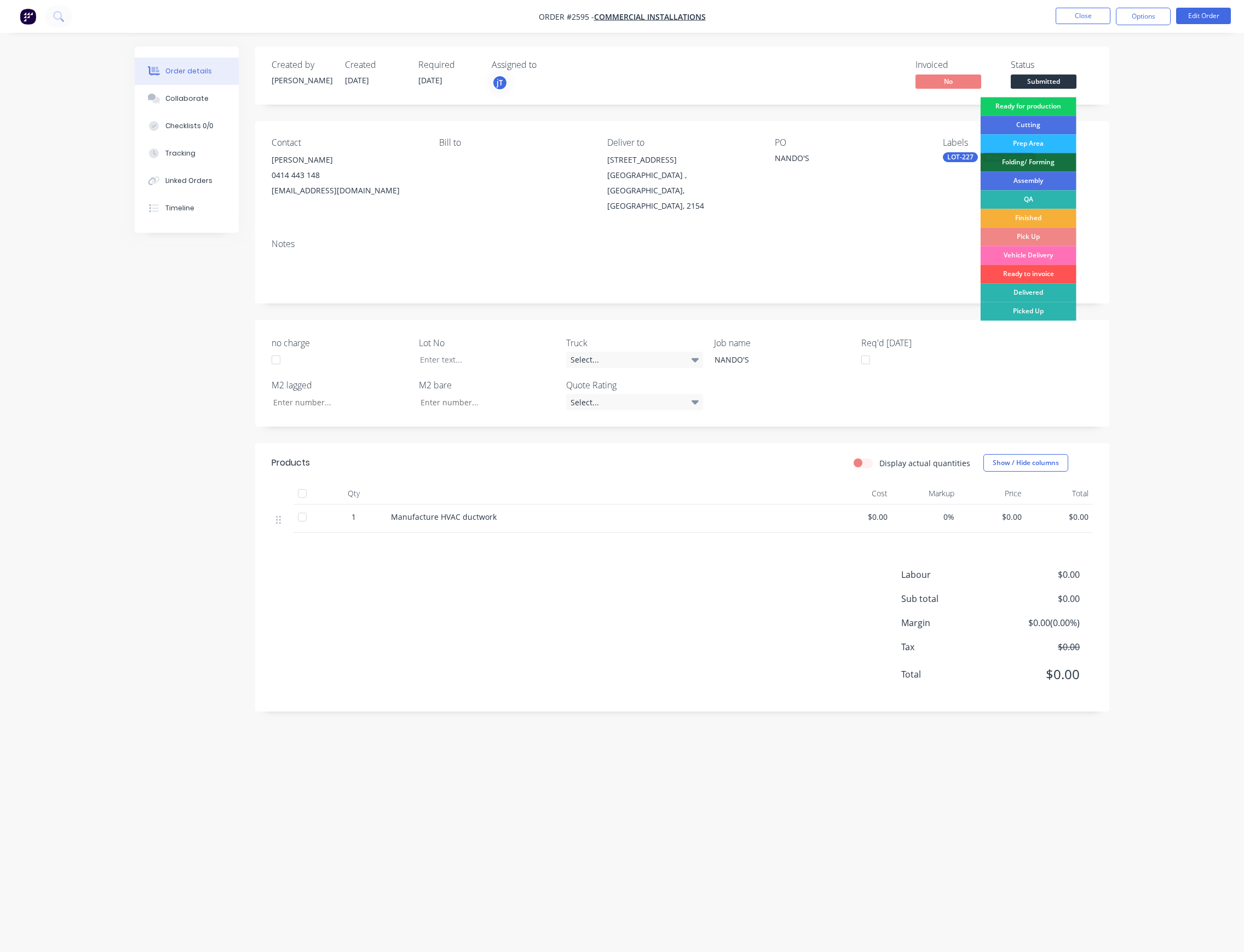
click at [1059, 99] on div "Ready for production" at bounding box center [1028, 105] width 96 height 19
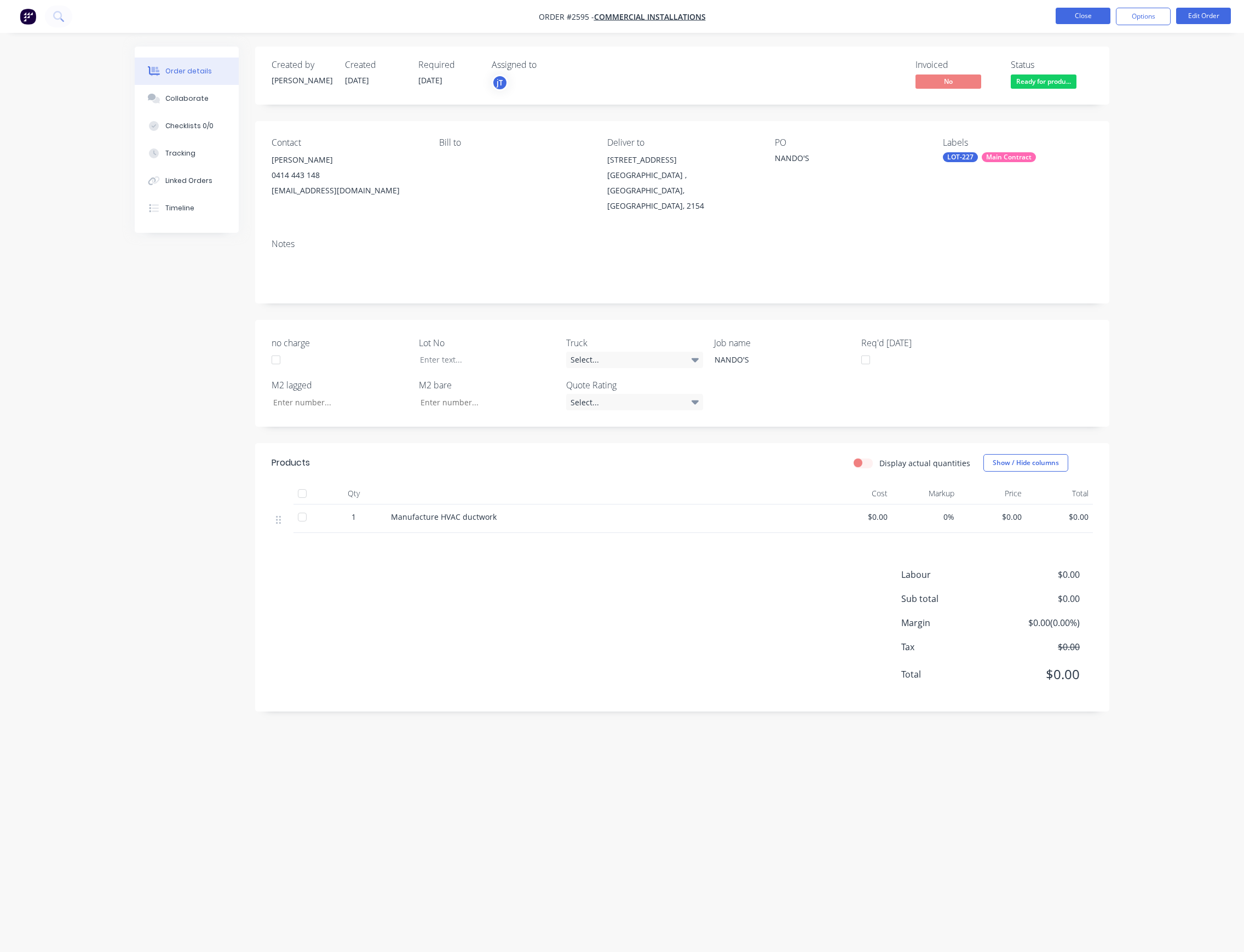
click at [1087, 15] on button "Close" at bounding box center [1083, 16] width 55 height 16
